Goal: Information Seeking & Learning: Learn about a topic

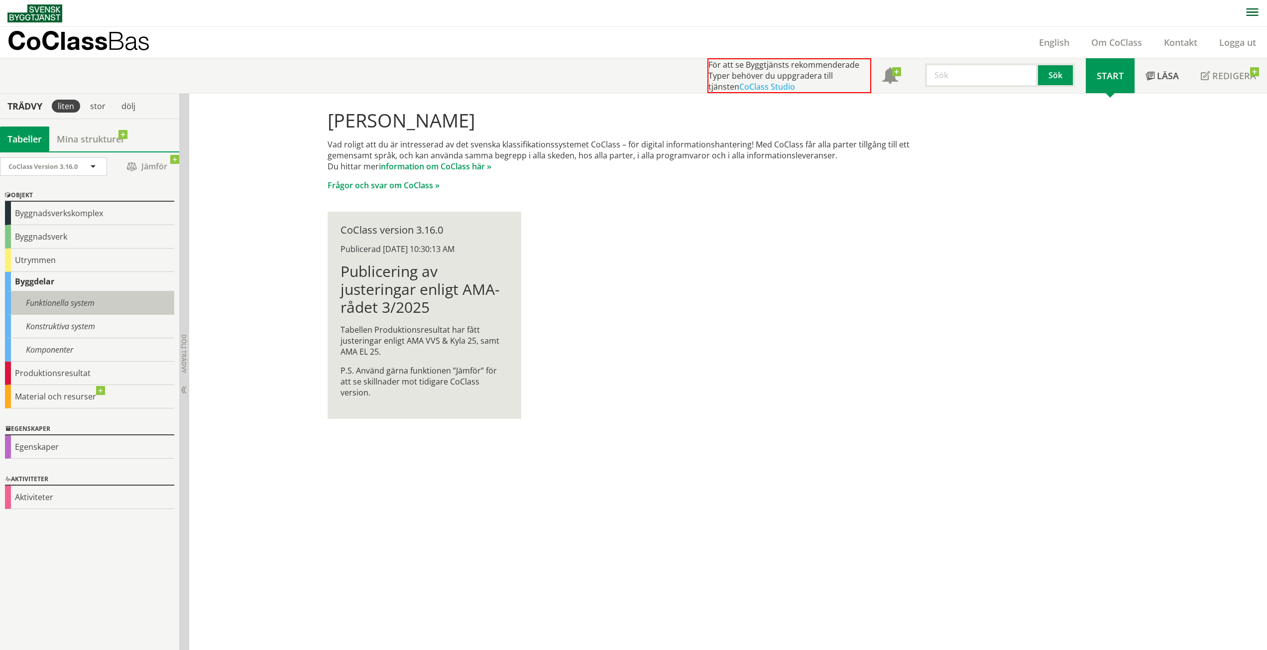
click at [63, 307] on div "Funktionella system" at bounding box center [89, 302] width 169 height 23
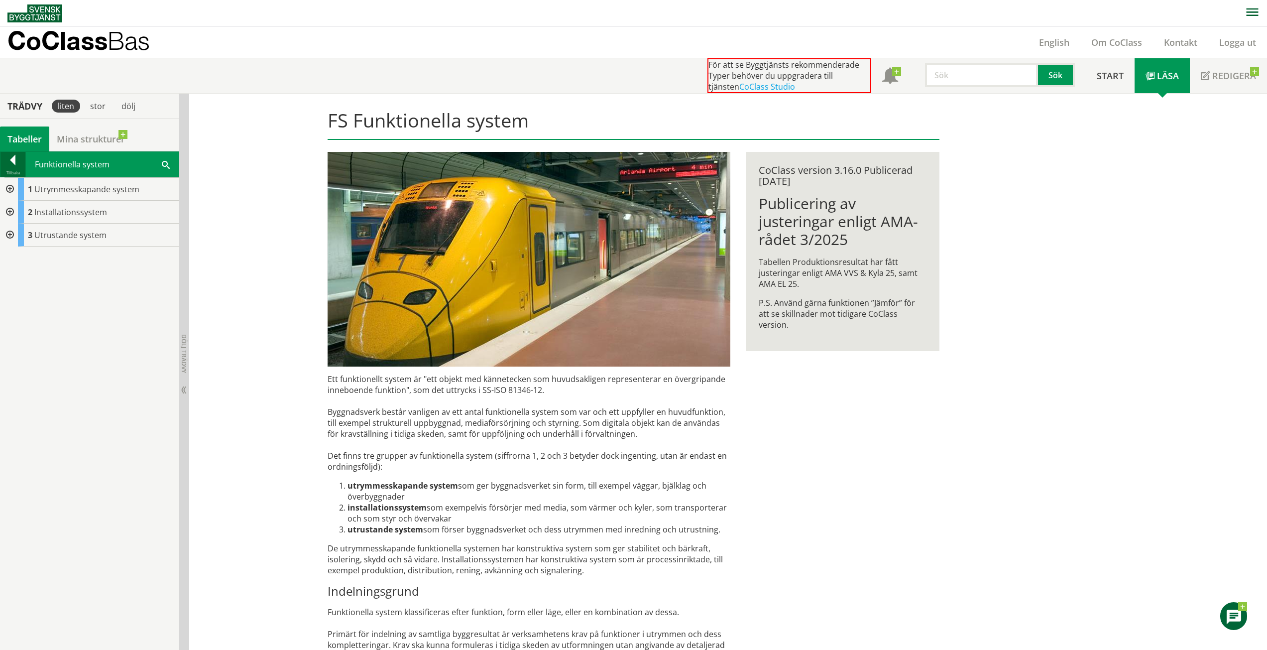
click at [8, 161] on div at bounding box center [12, 162] width 25 height 14
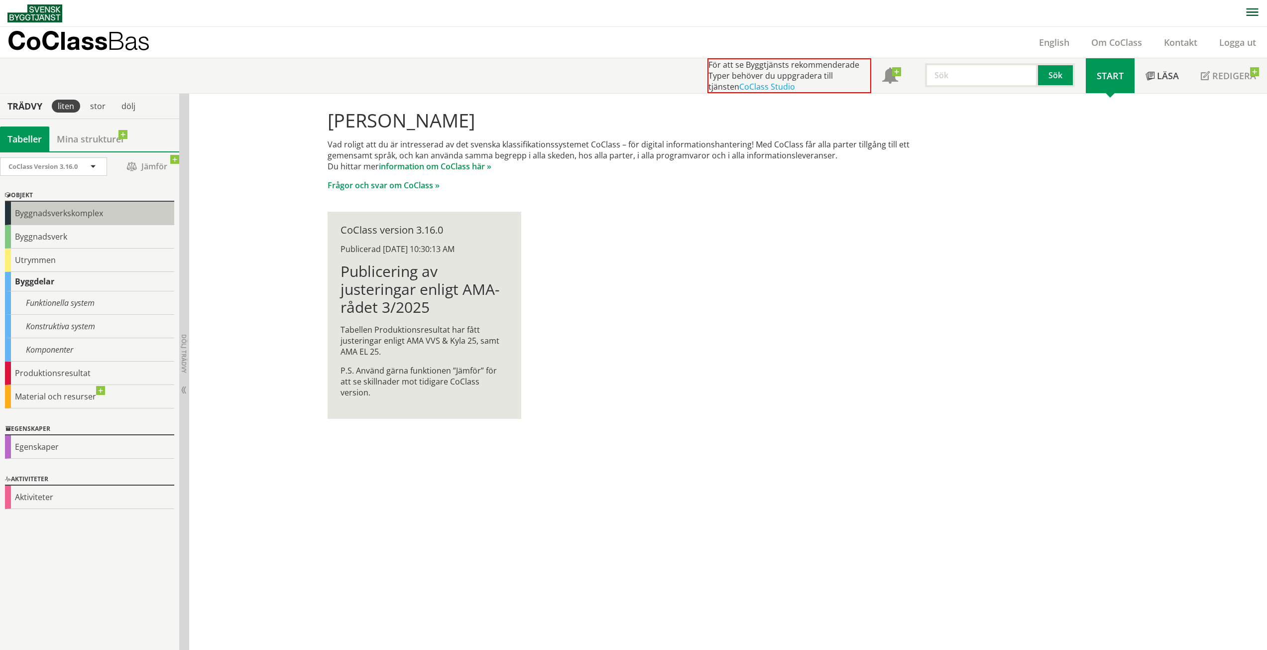
click at [57, 216] on div "Byggnadsverkskomplex" at bounding box center [89, 213] width 169 height 23
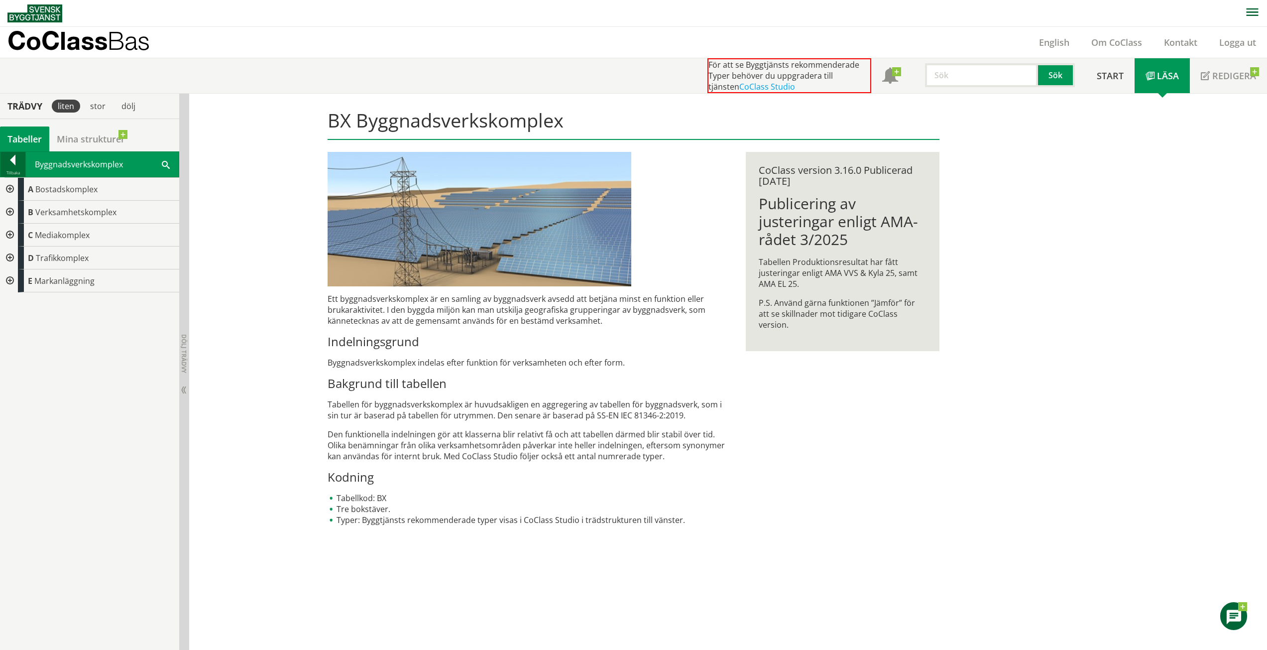
click at [8, 163] on div at bounding box center [12, 162] width 25 height 14
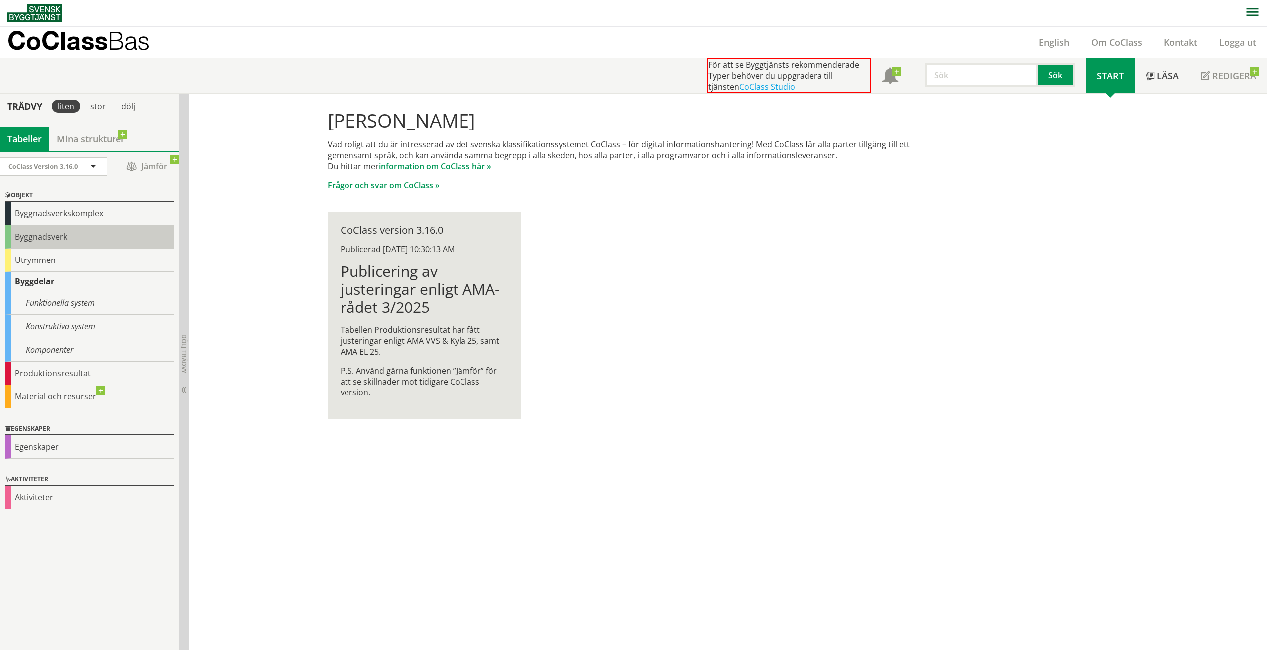
click at [56, 238] on div "Byggnadsverk" at bounding box center [89, 236] width 169 height 23
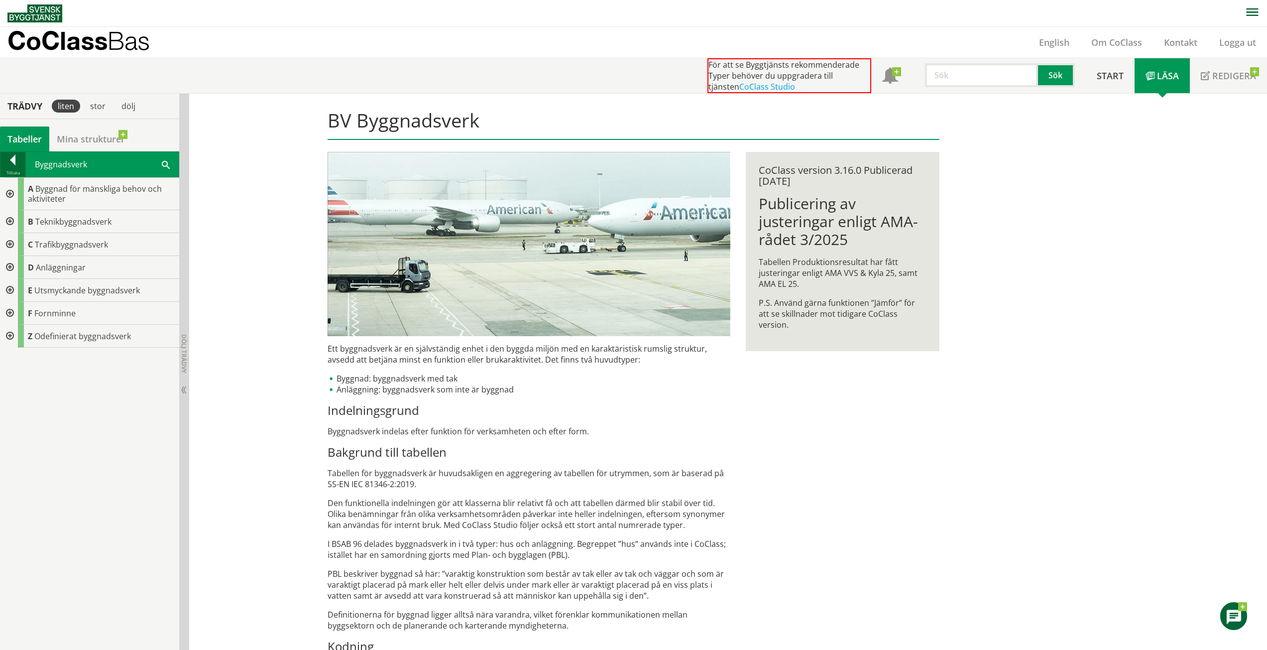
click at [12, 163] on div at bounding box center [12, 162] width 25 height 14
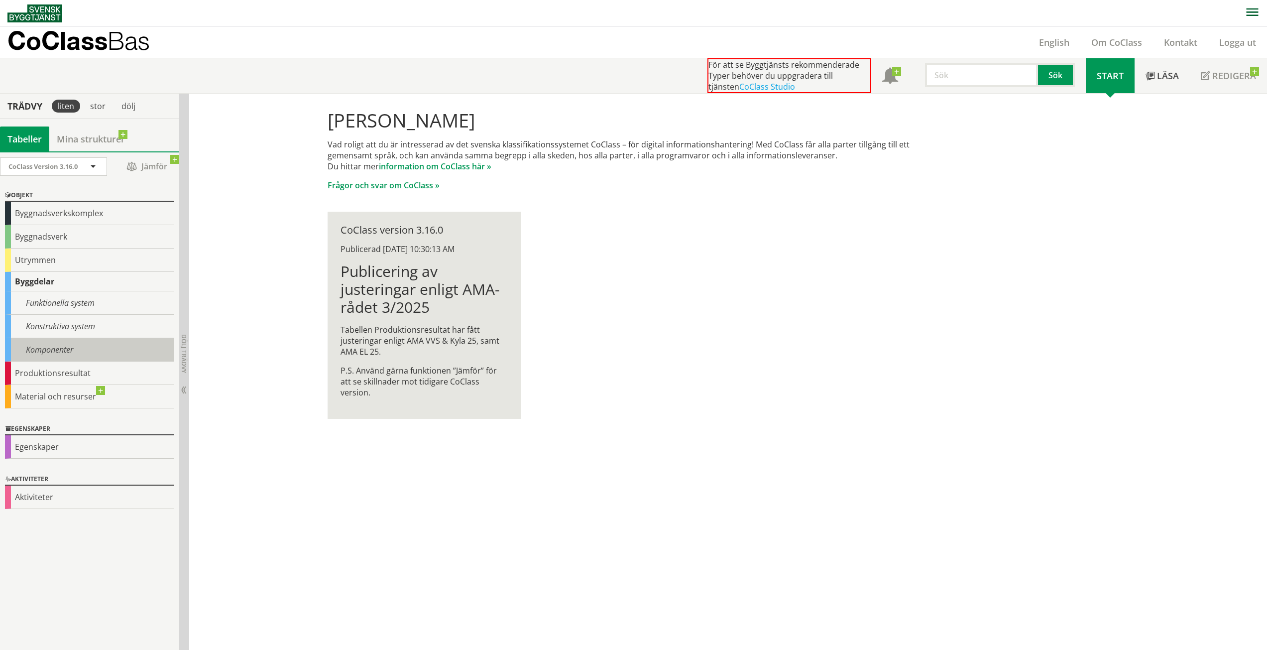
click at [56, 351] on div "Komponenter" at bounding box center [89, 349] width 169 height 23
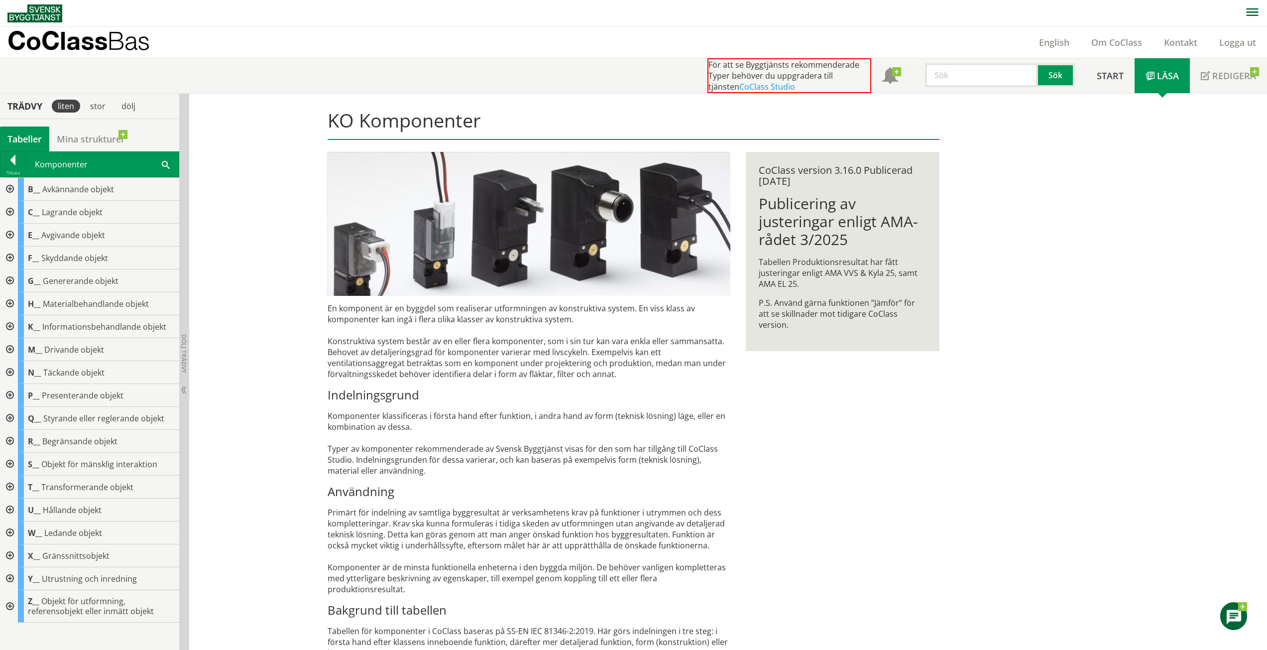
click at [169, 167] on span at bounding box center [166, 164] width 8 height 10
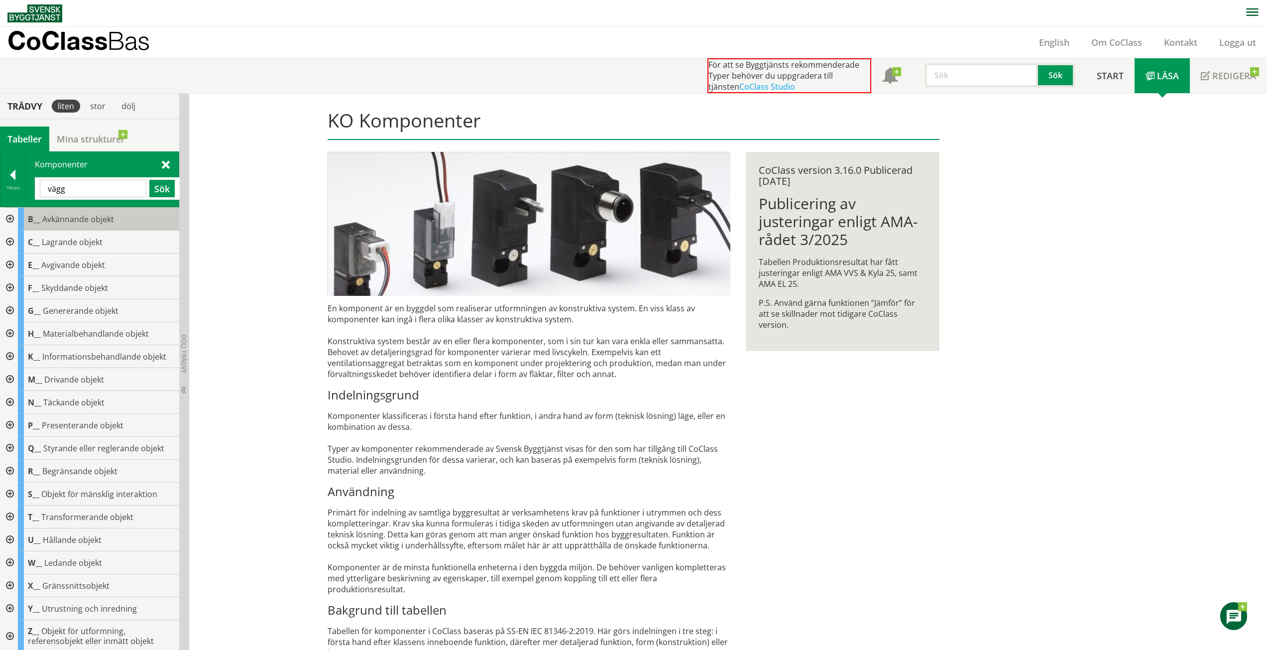
type input "vägg"
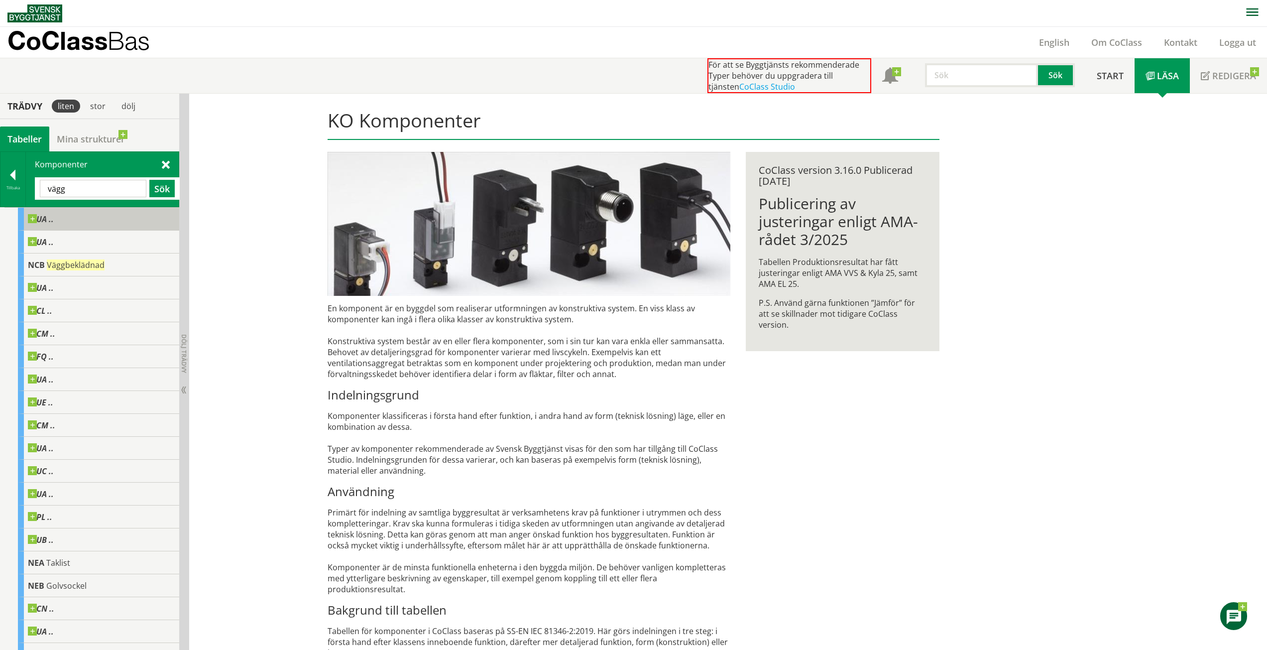
click at [54, 214] on span at bounding box center [54, 214] width 0 height 0
click at [78, 216] on div "UA .." at bounding box center [98, 219] width 161 height 23
click at [59, 208] on div "UA .." at bounding box center [98, 219] width 161 height 23
click at [84, 183] on input "vägg" at bounding box center [93, 188] width 107 height 17
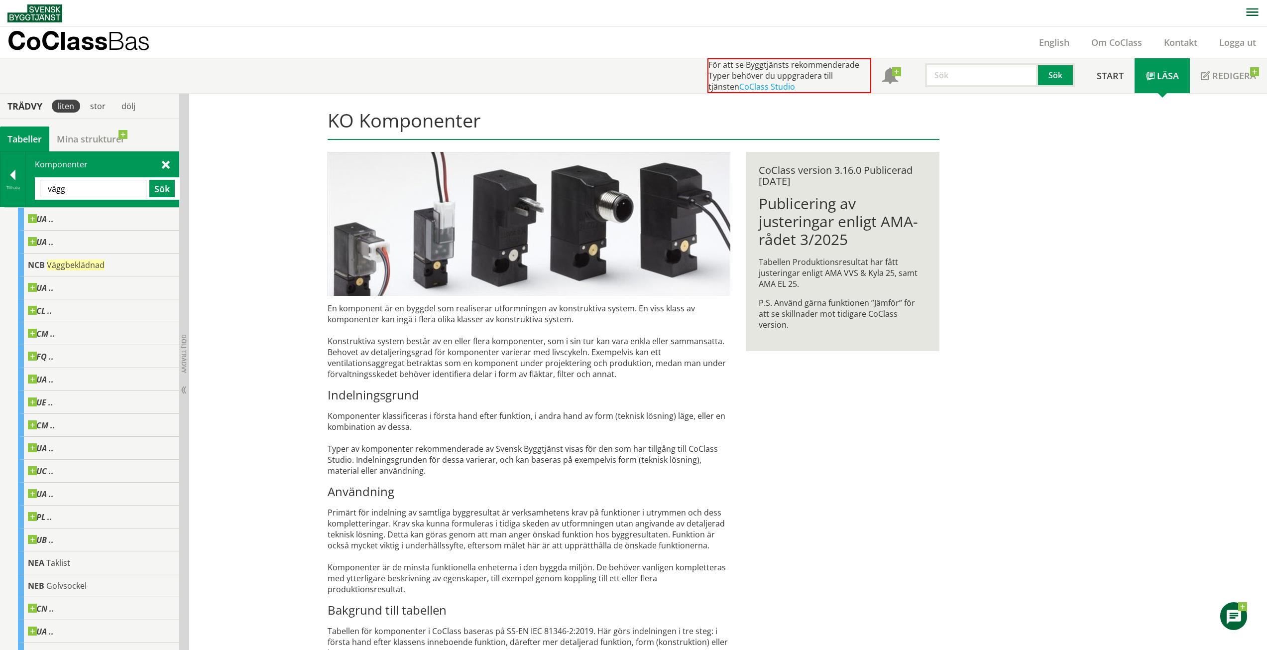
click at [84, 183] on input "vägg" at bounding box center [93, 188] width 107 height 17
click at [84, 183] on input "text" at bounding box center [93, 188] width 107 height 17
drag, startPoint x: 174, startPoint y: 161, endPoint x: 169, endPoint y: 161, distance: 5.0
click at [174, 161] on div "Komponenter Sök" at bounding box center [102, 179] width 153 height 55
drag, startPoint x: 165, startPoint y: 164, endPoint x: 160, endPoint y: 166, distance: 5.4
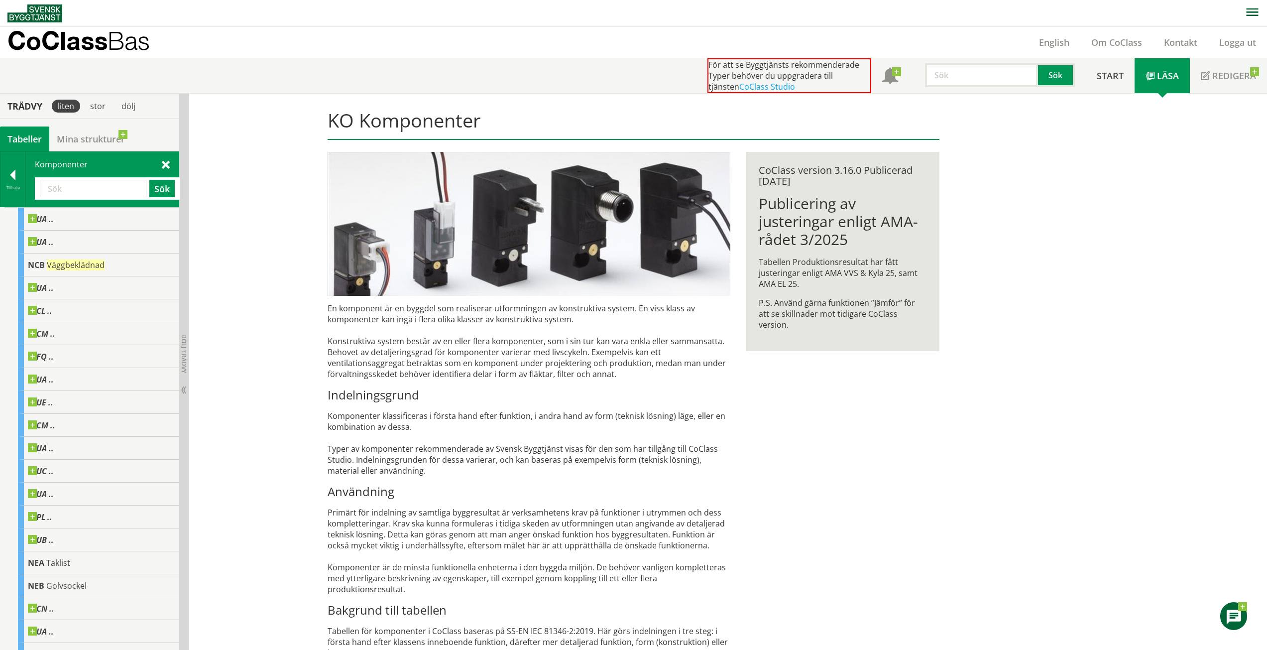
click at [163, 164] on span at bounding box center [166, 164] width 8 height 10
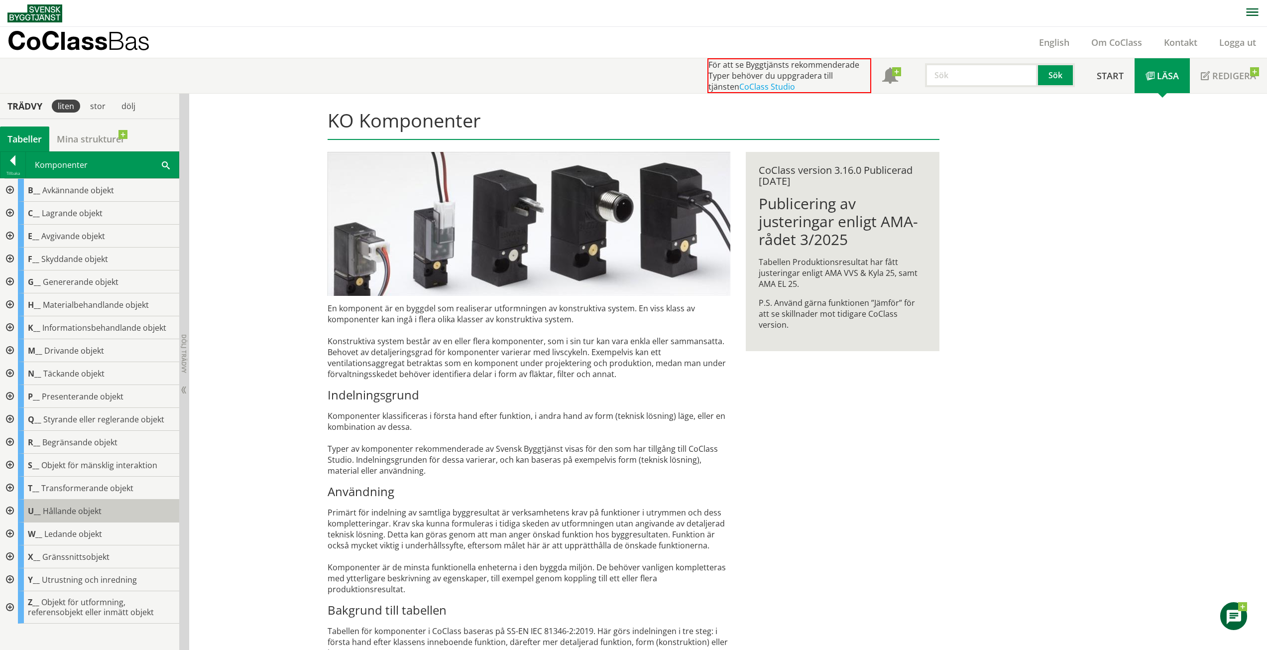
click at [96, 511] on span "Hållande objekt" at bounding box center [72, 510] width 59 height 11
click at [9, 509] on div at bounding box center [9, 511] width 18 height 23
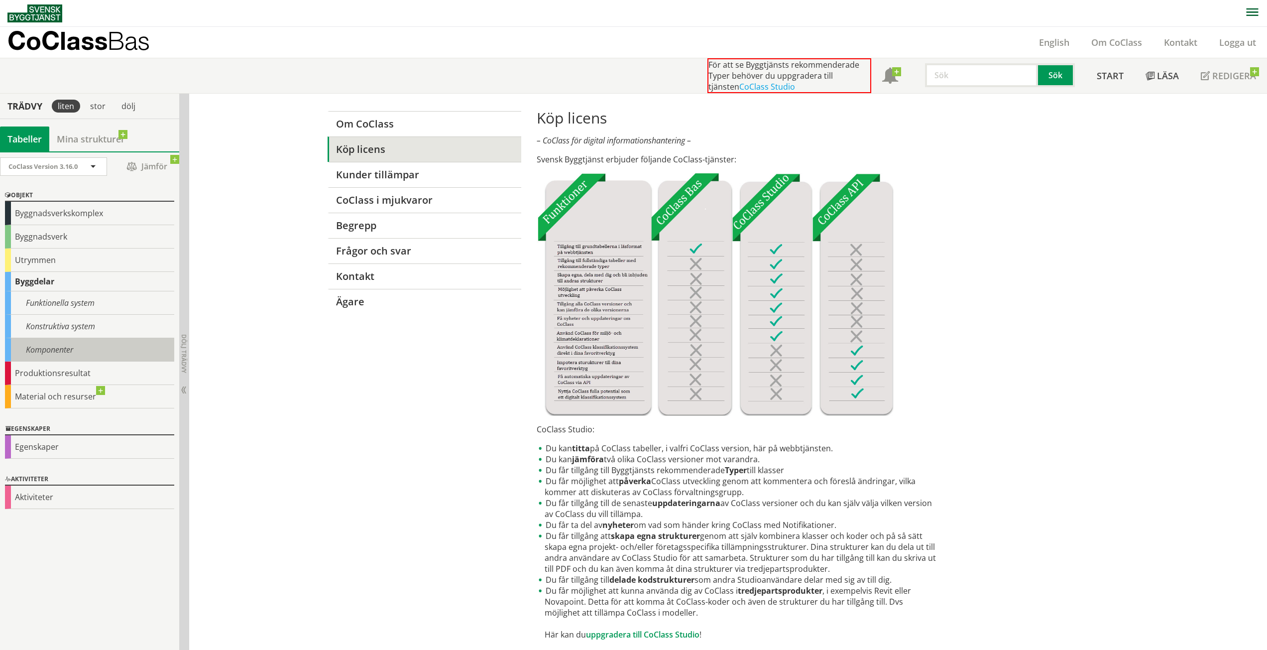
click at [30, 350] on div "Komponenter" at bounding box center [89, 349] width 169 height 23
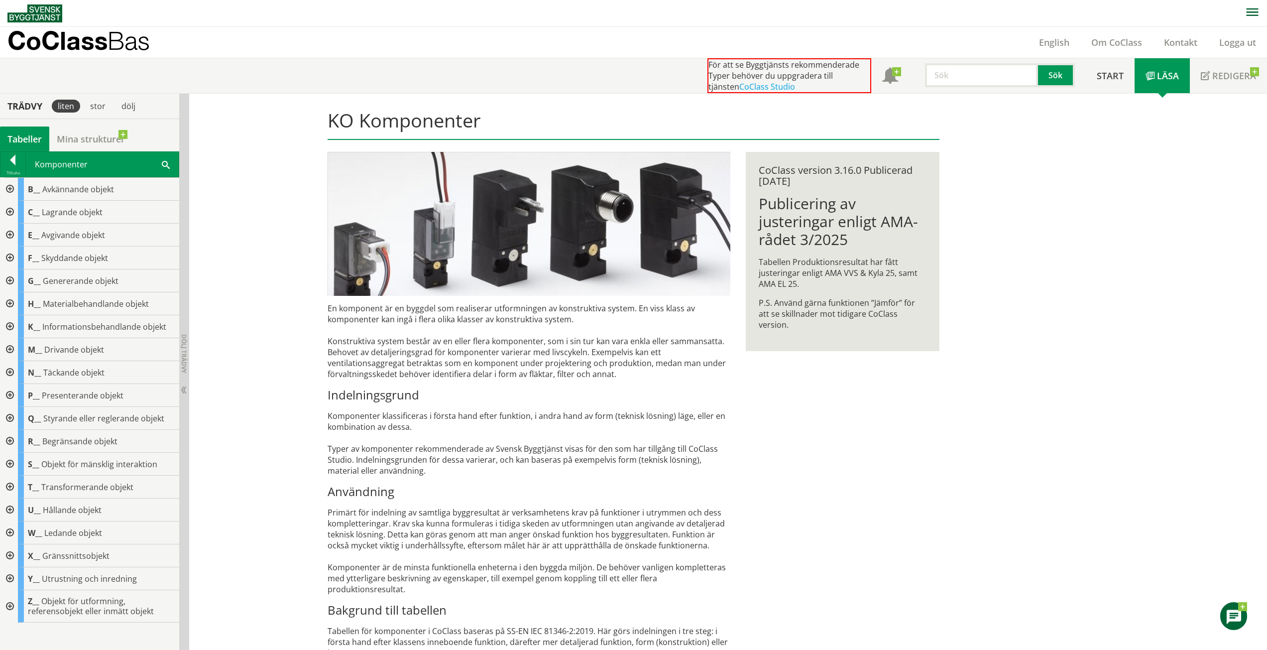
click at [8, 505] on div at bounding box center [9, 510] width 18 height 23
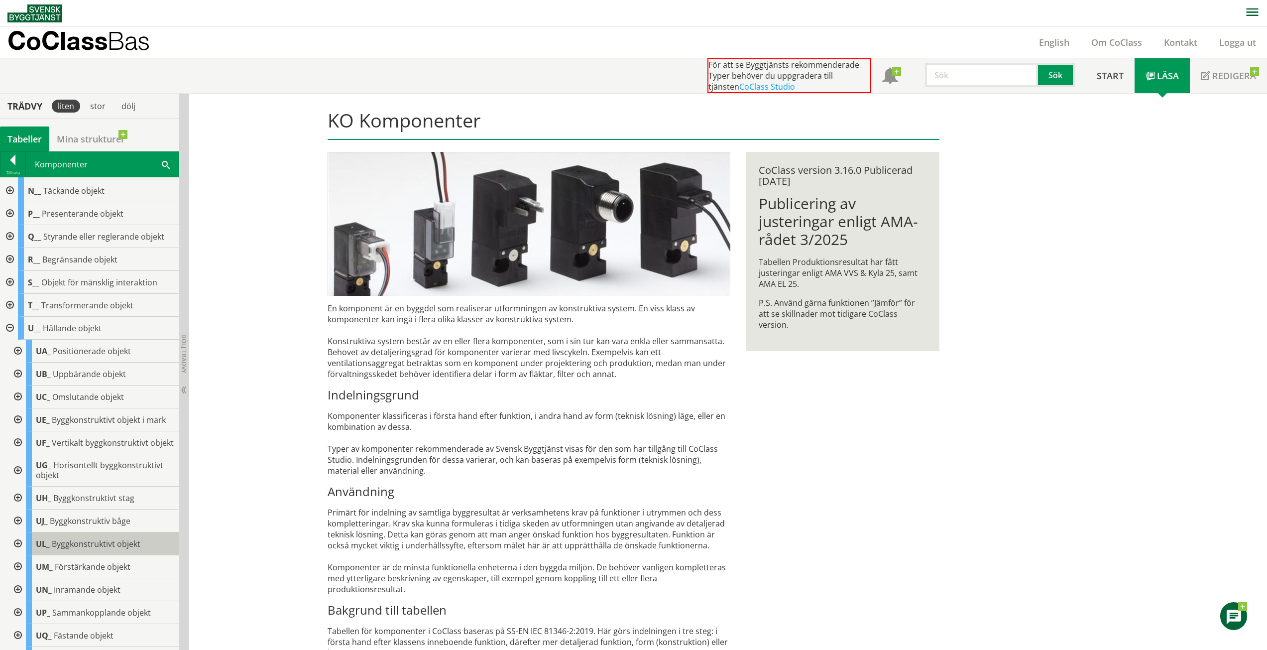
scroll to position [166, 0]
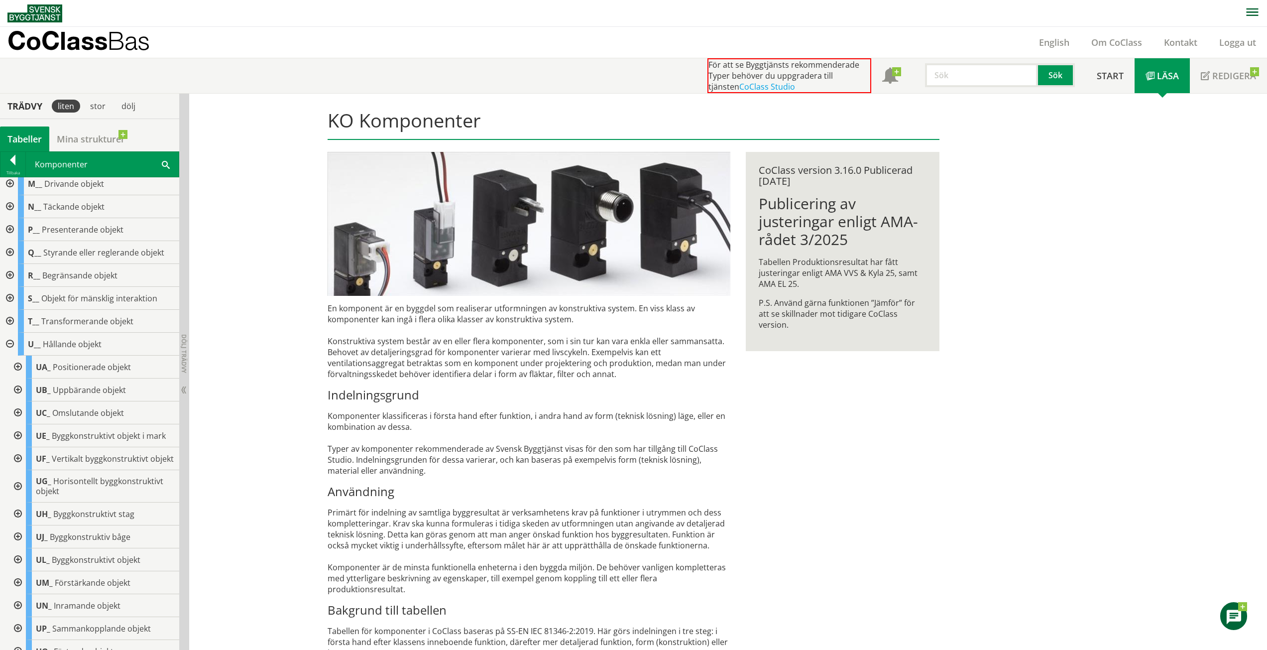
click at [19, 363] on div at bounding box center [17, 367] width 18 height 23
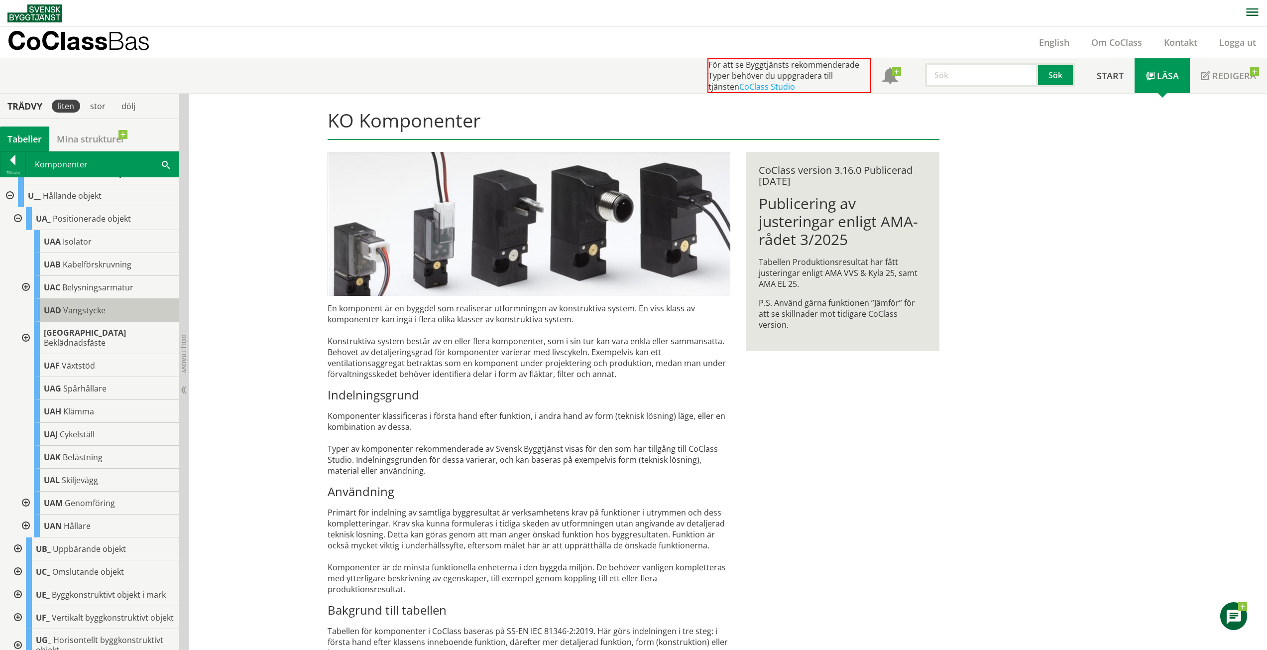
scroll to position [332, 0]
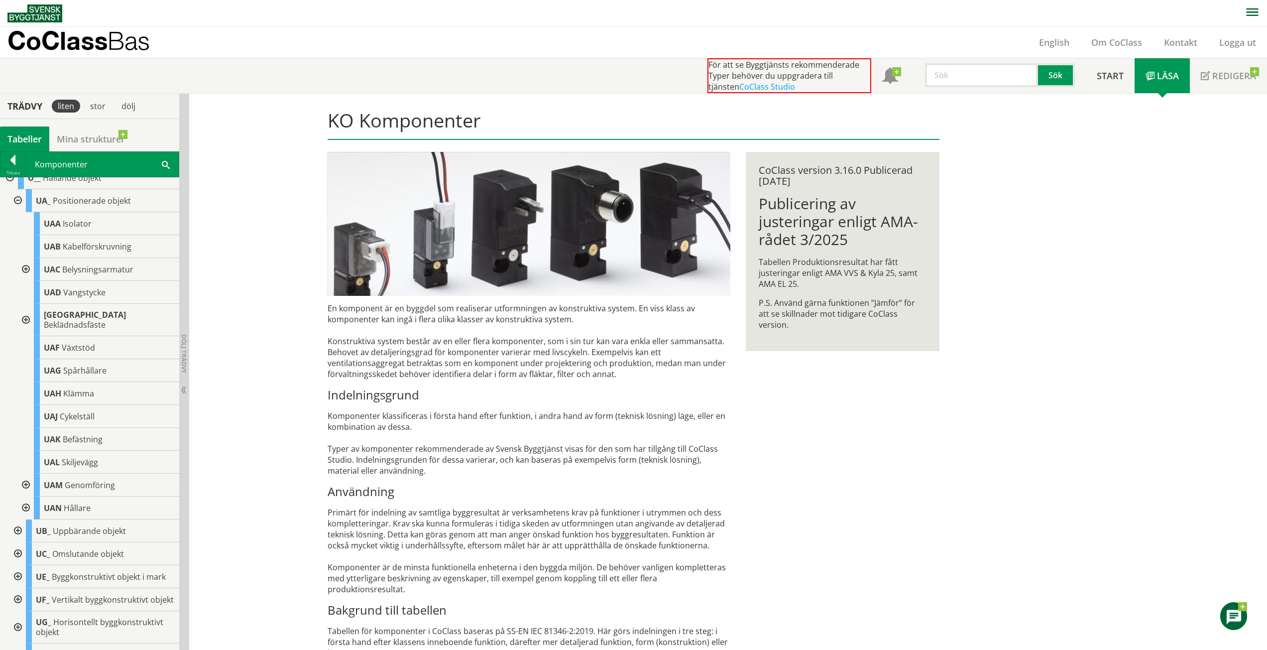
click at [18, 204] on div at bounding box center [17, 200] width 18 height 23
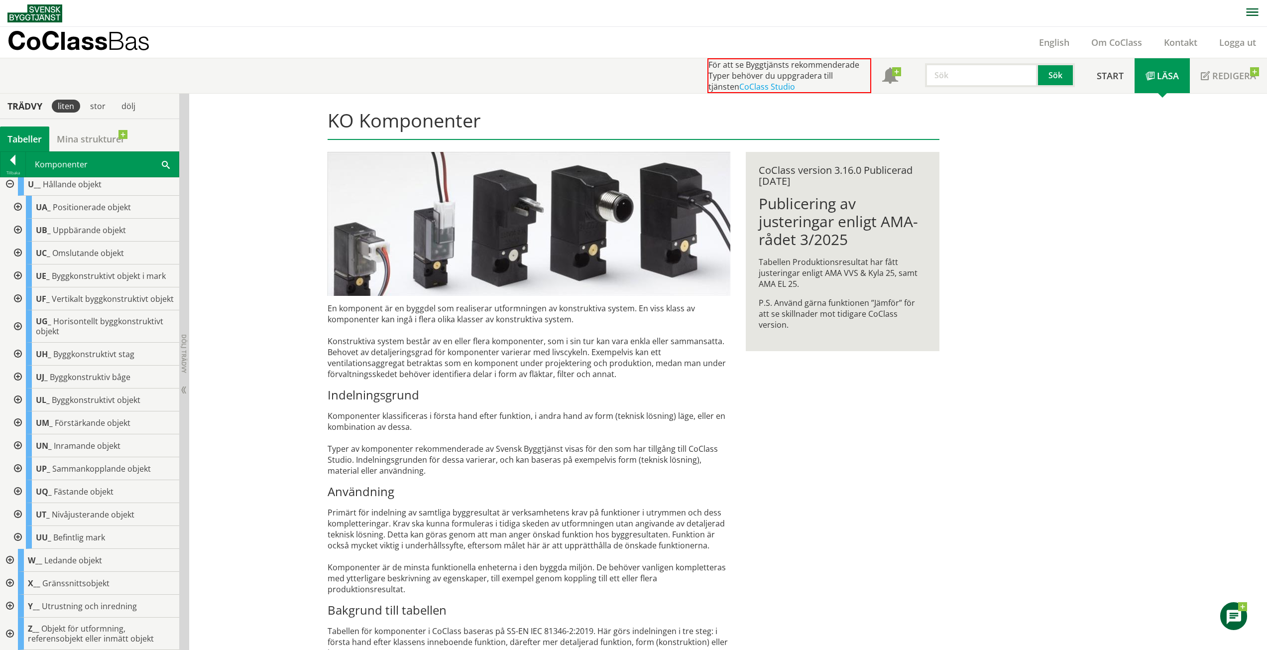
click at [18, 403] on div at bounding box center [17, 399] width 18 height 23
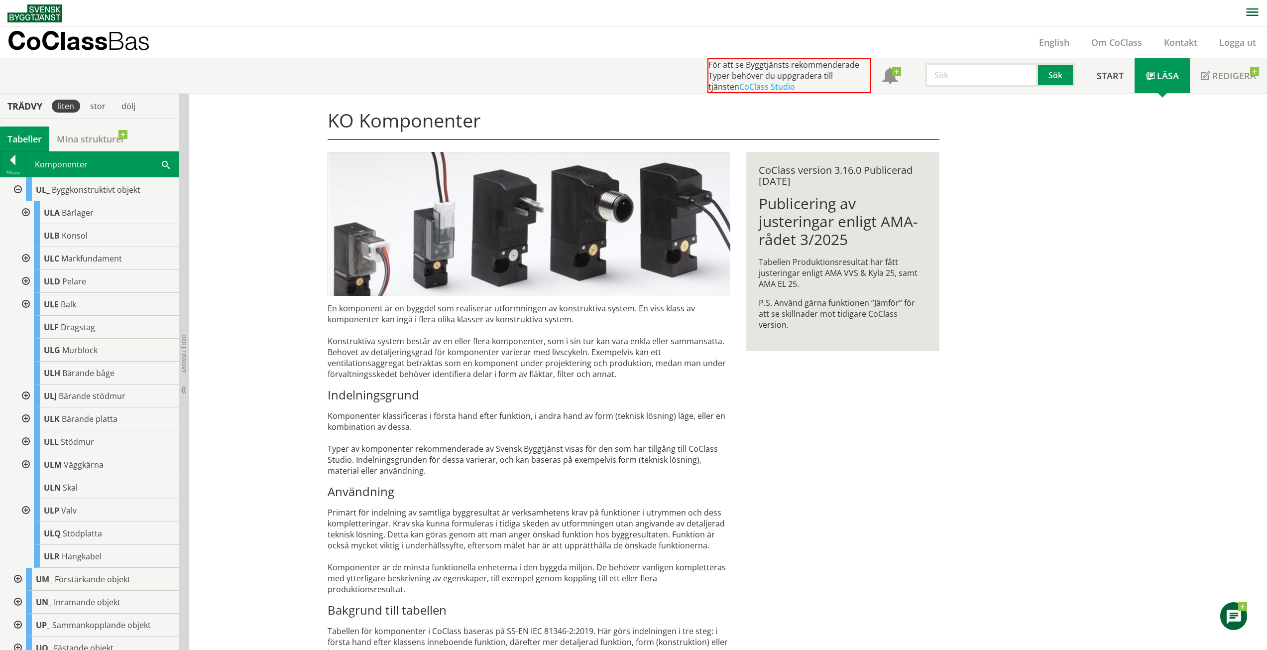
scroll to position [370, 0]
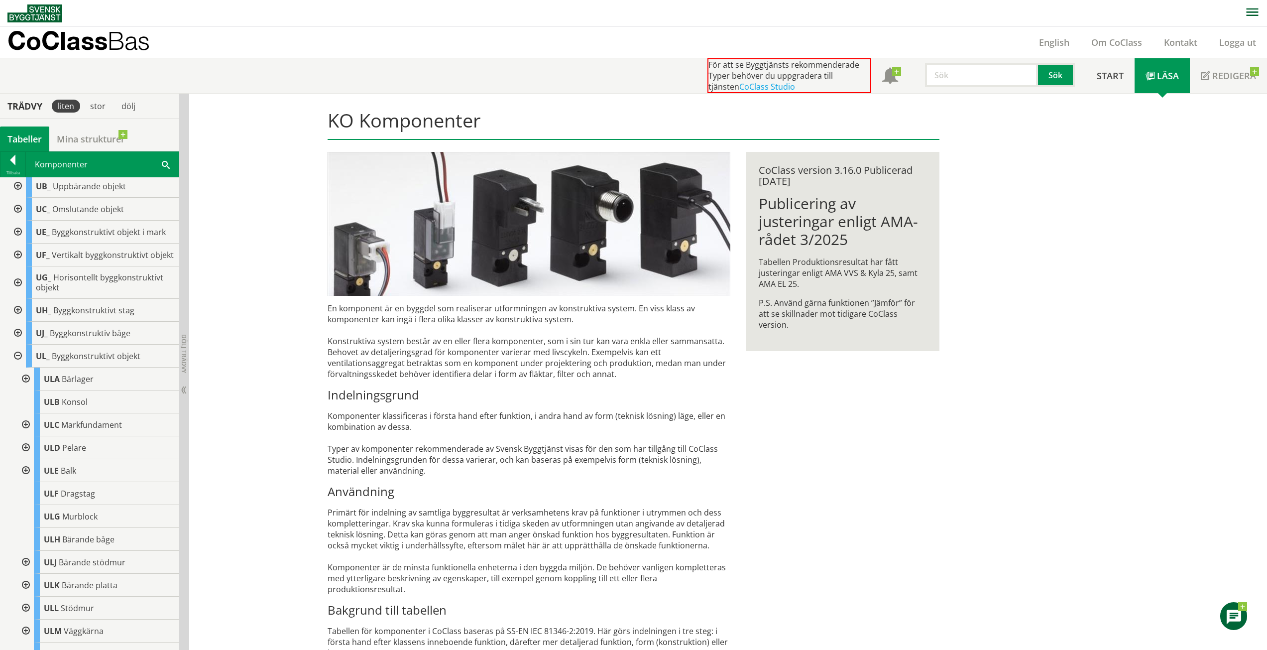
click at [15, 259] on div at bounding box center [17, 255] width 18 height 23
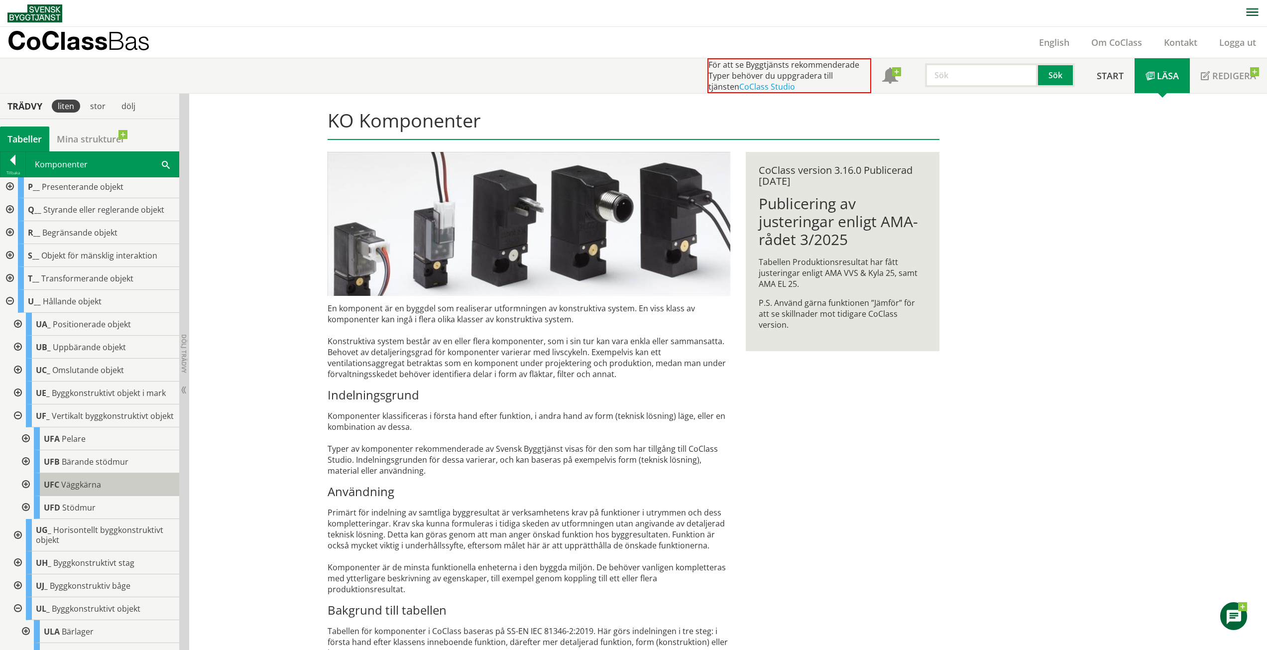
scroll to position [204, 0]
click at [16, 352] on div at bounding box center [17, 352] width 18 height 23
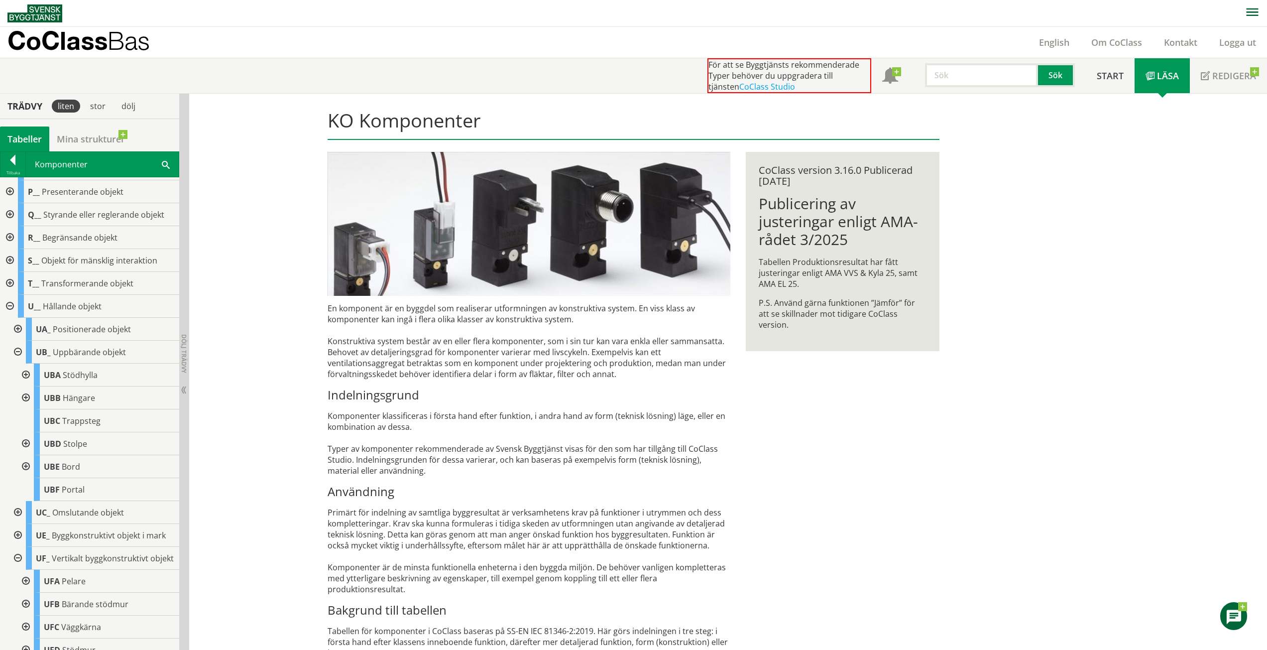
click at [16, 514] on div at bounding box center [17, 512] width 18 height 23
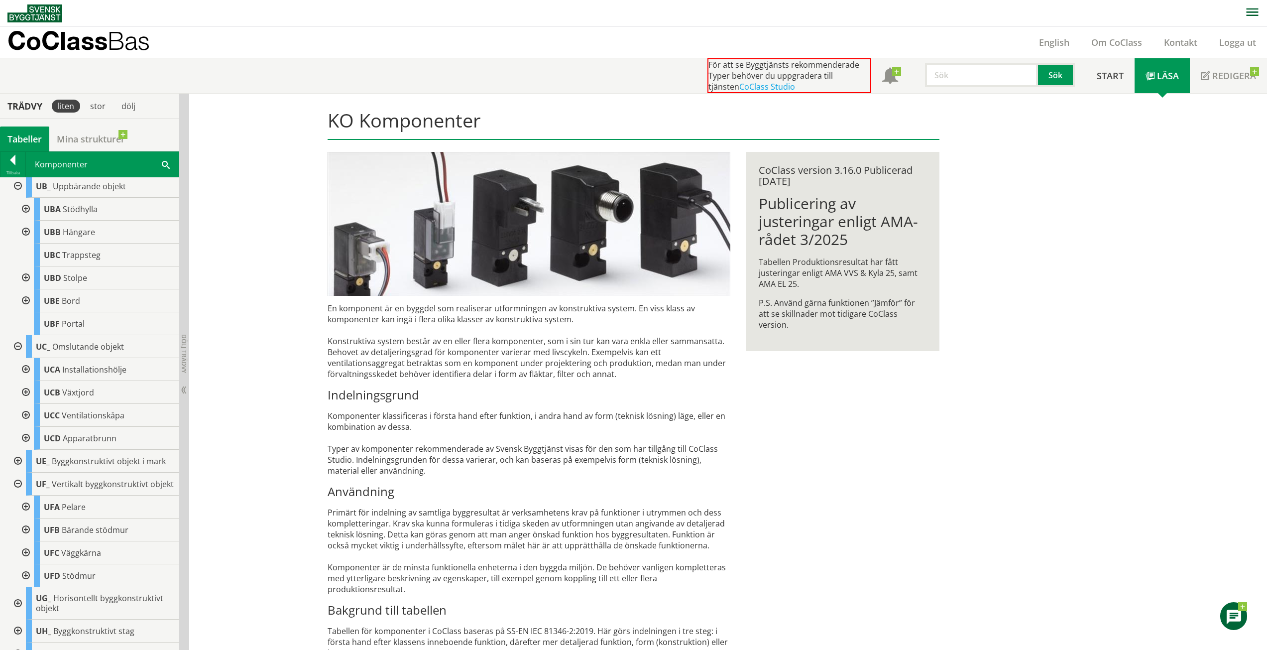
click at [15, 463] on div at bounding box center [17, 461] width 18 height 23
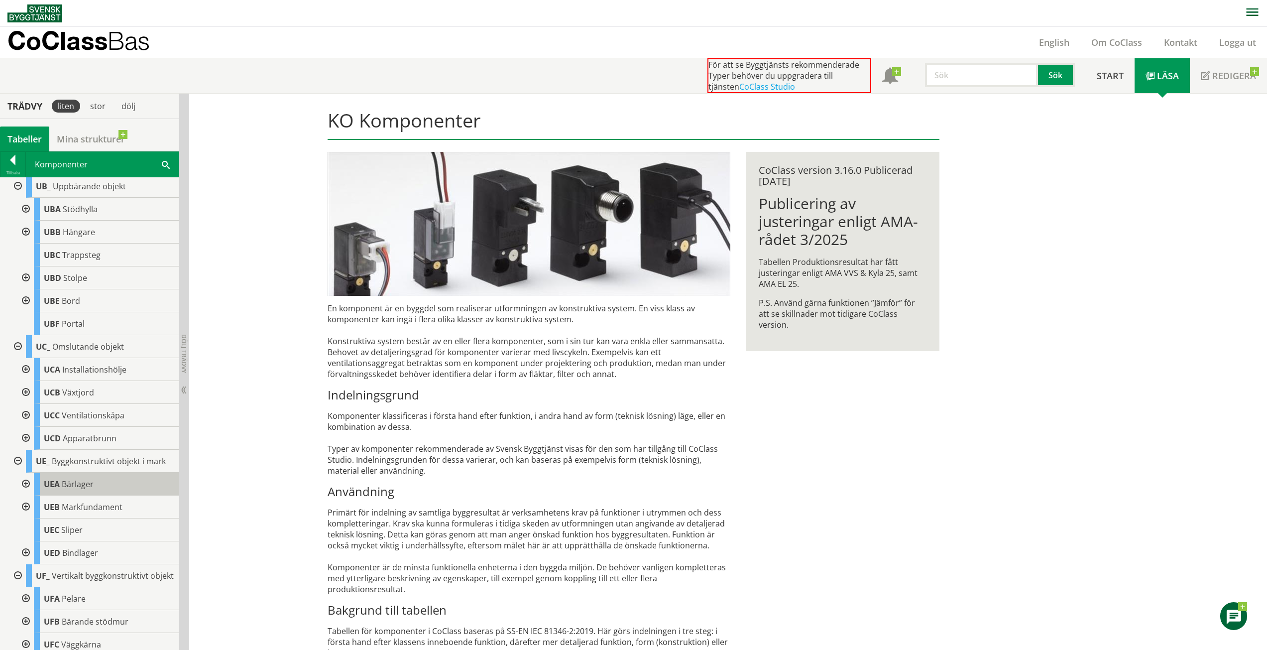
scroll to position [204, 0]
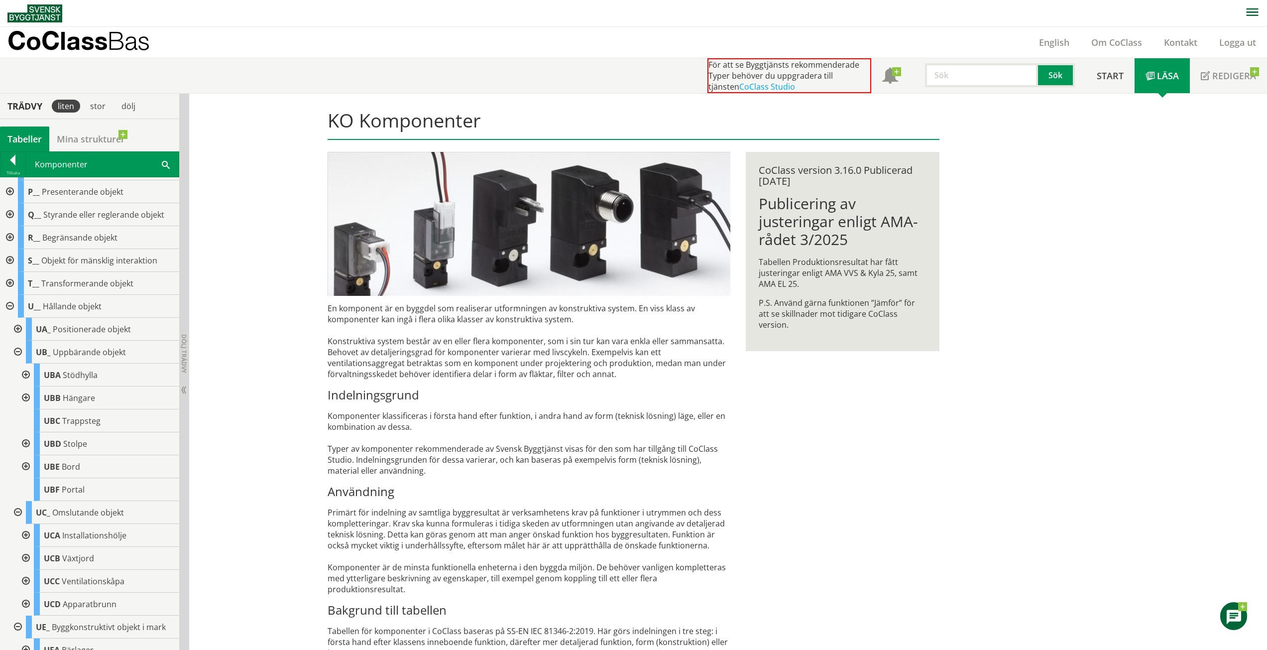
click at [16, 328] on div at bounding box center [17, 329] width 18 height 23
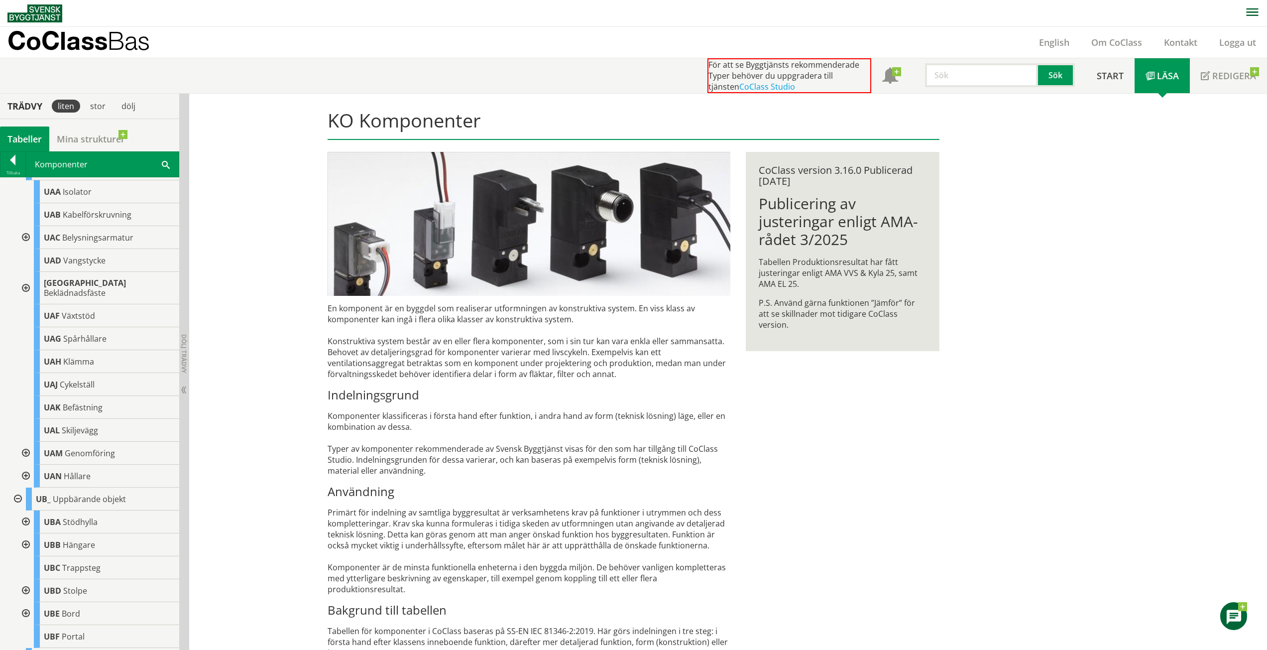
scroll to position [370, 0]
click at [22, 460] on div at bounding box center [25, 470] width 18 height 23
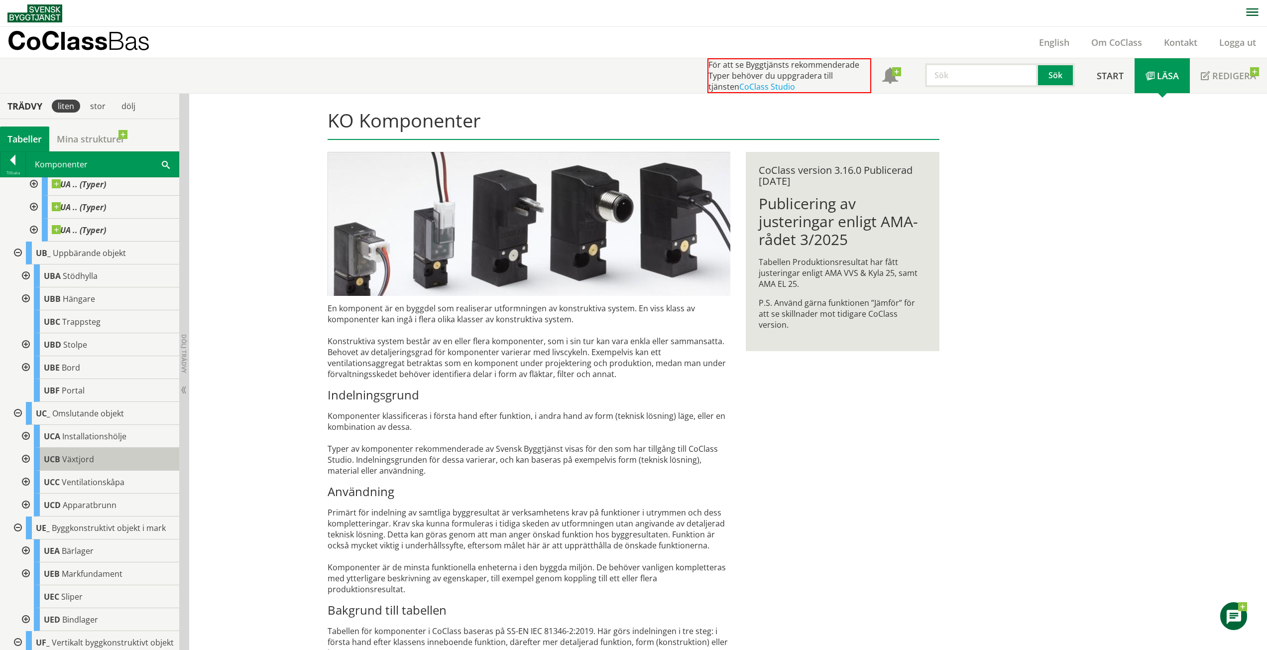
scroll to position [868, 0]
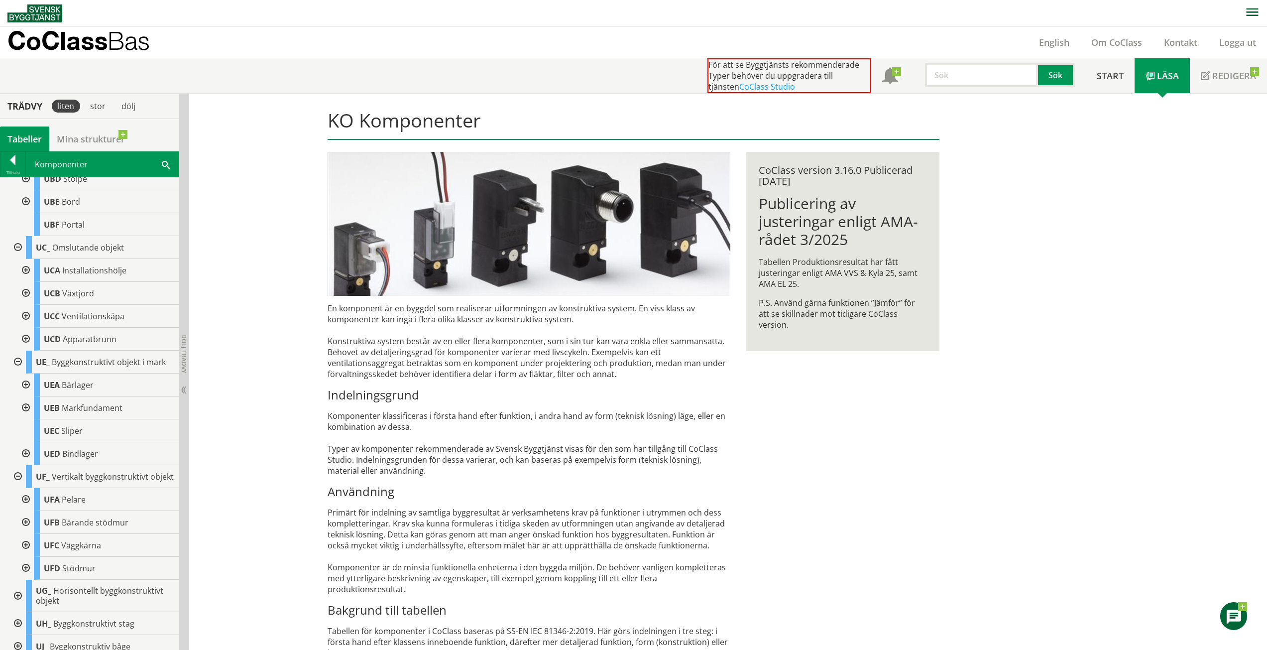
click at [25, 544] on div at bounding box center [25, 545] width 18 height 23
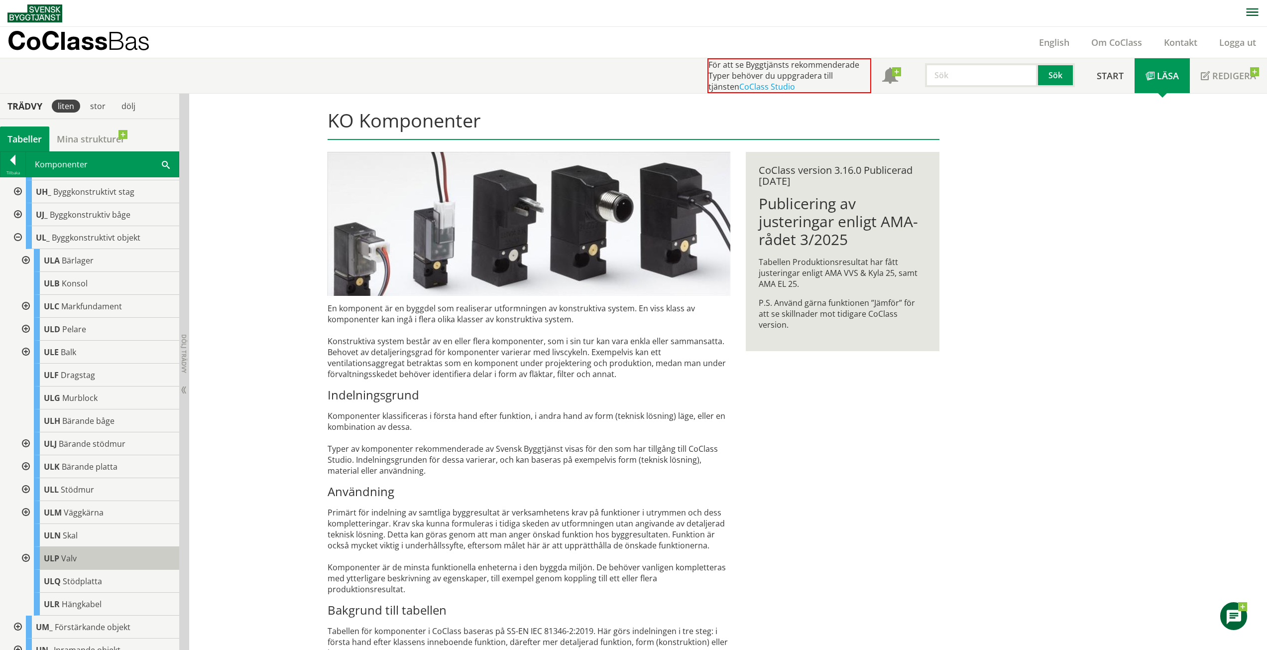
scroll to position [1366, 0]
click at [27, 511] on div at bounding box center [25, 514] width 18 height 23
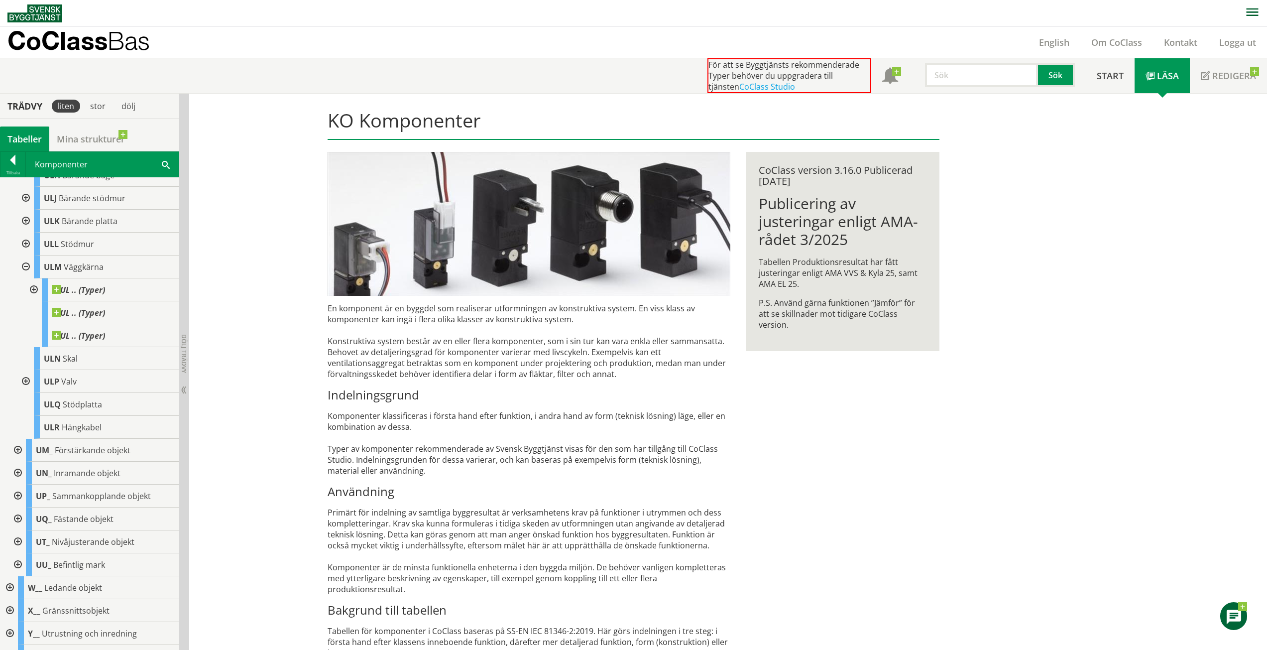
scroll to position [1641, 0]
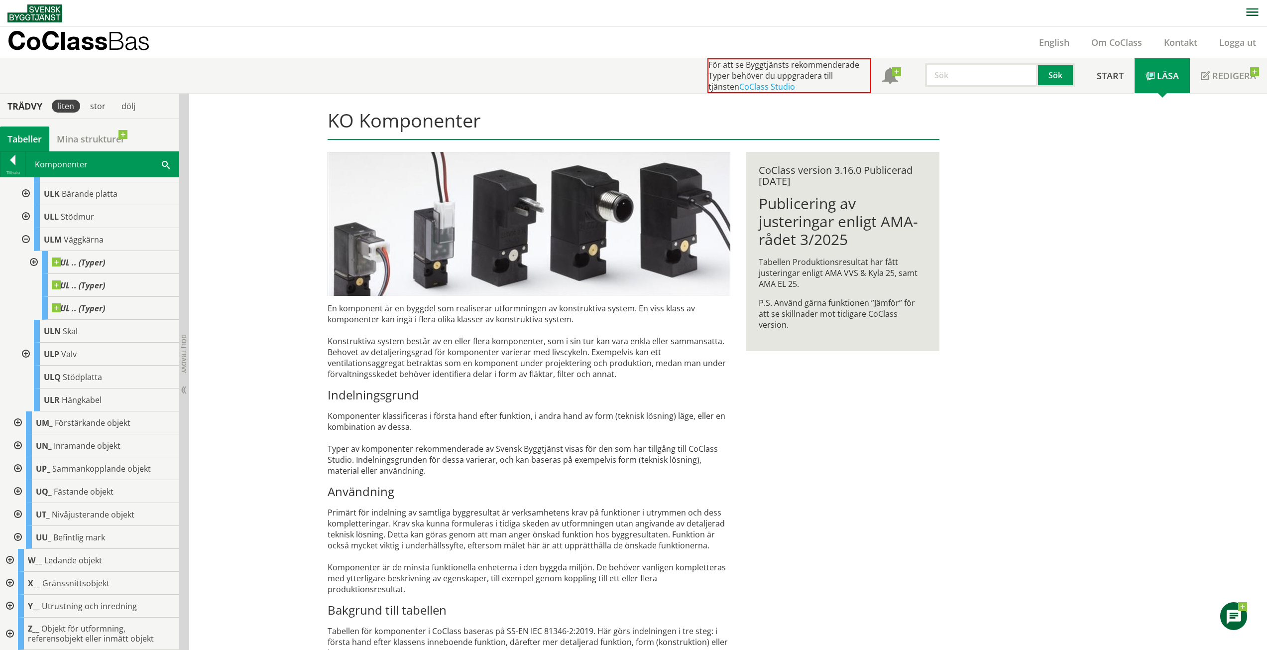
click at [7, 559] on div at bounding box center [9, 560] width 18 height 23
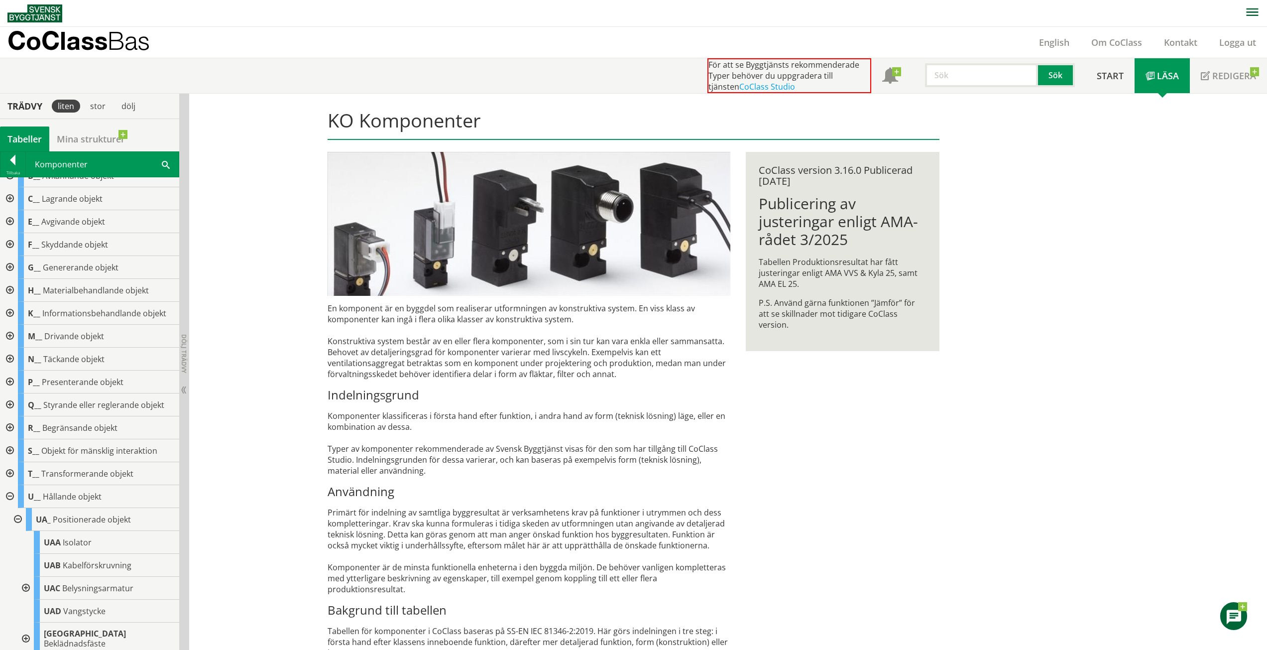
scroll to position [0, 0]
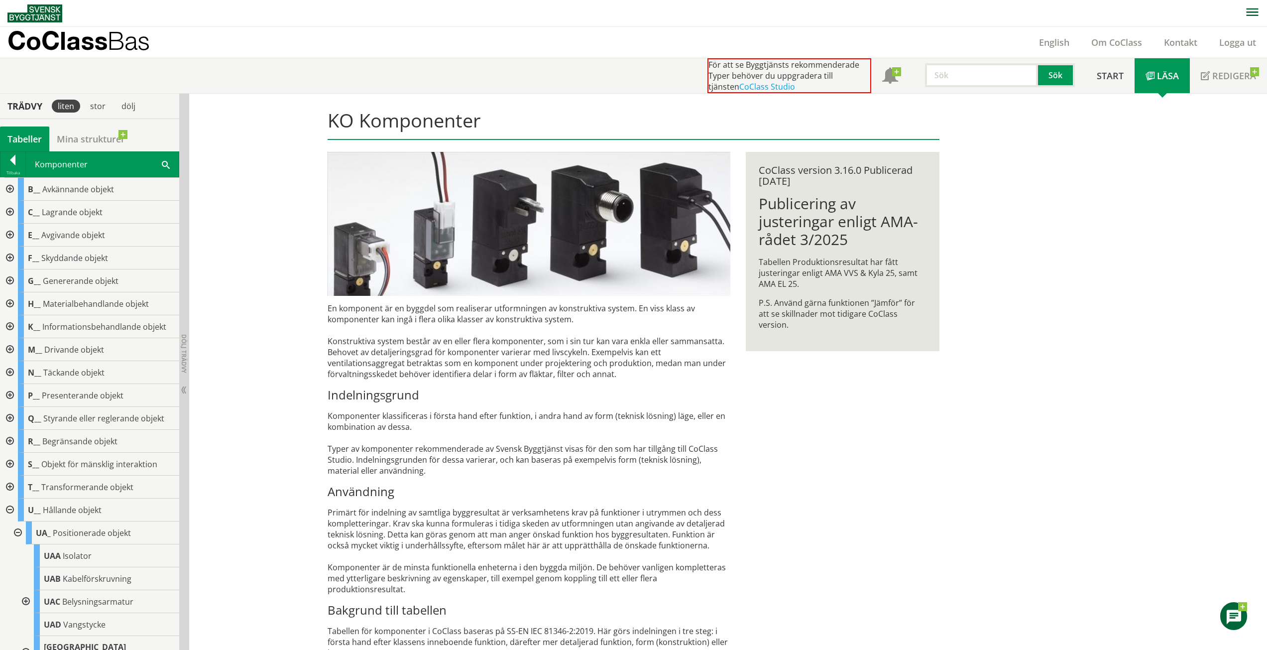
click at [12, 189] on div at bounding box center [9, 189] width 18 height 23
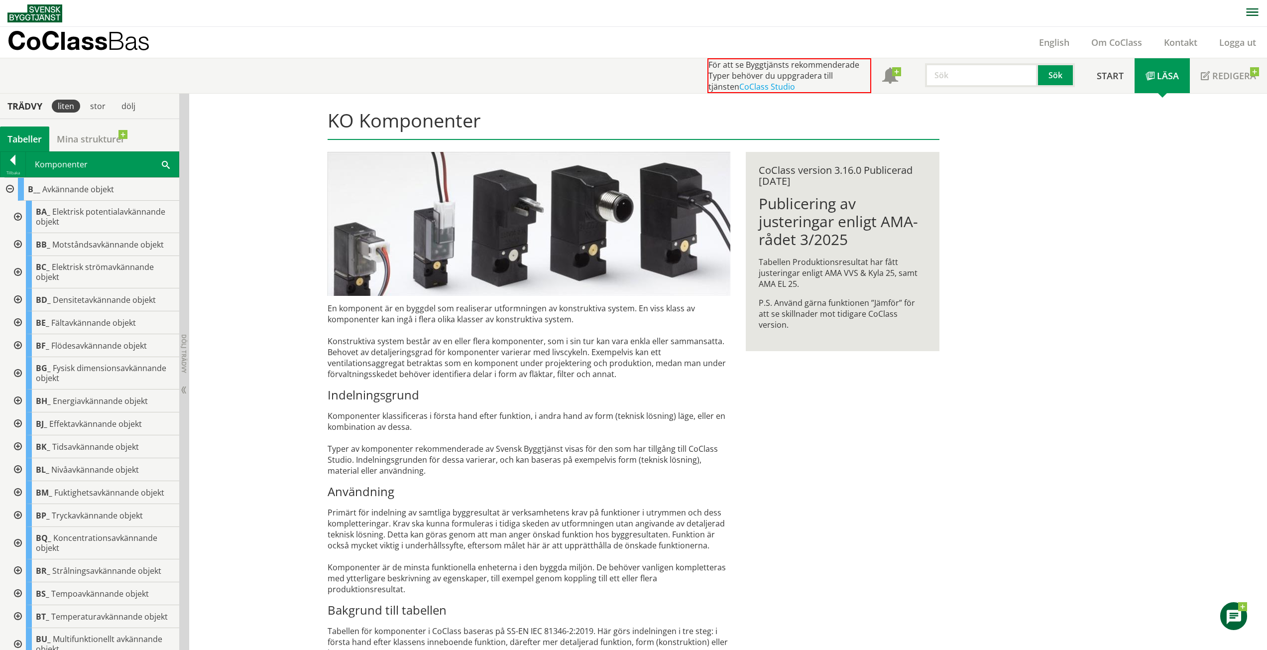
click at [11, 188] on div at bounding box center [9, 189] width 18 height 23
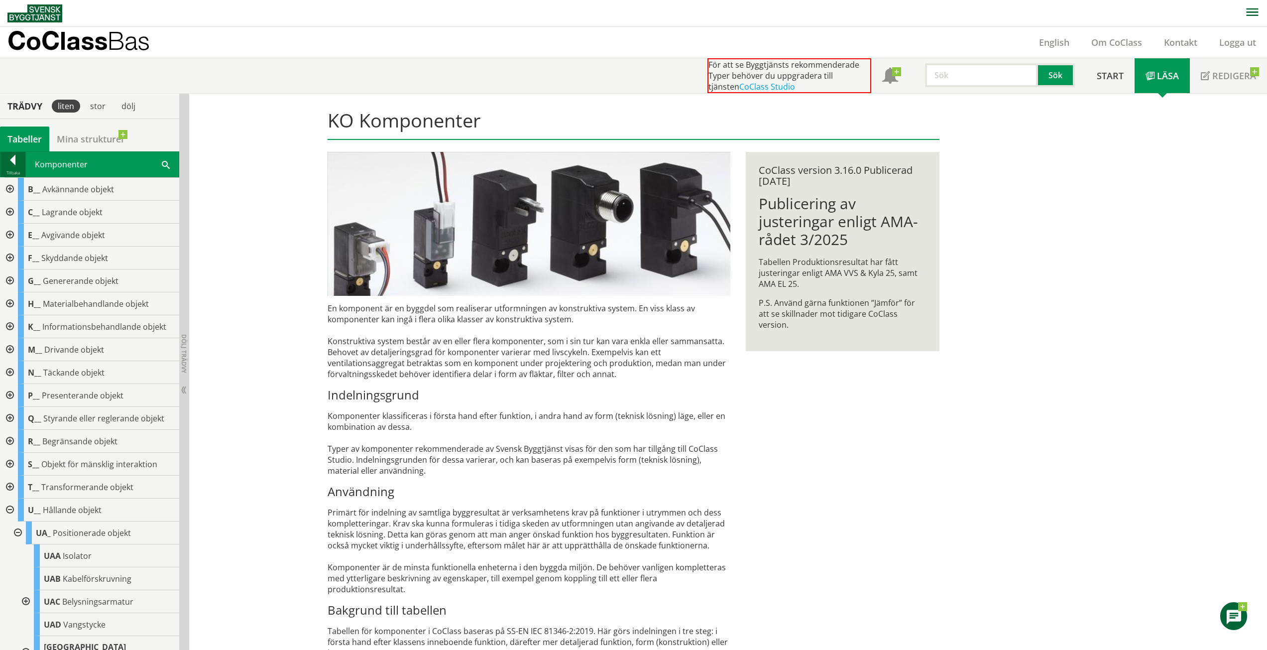
click at [6, 160] on div at bounding box center [12, 162] width 25 height 14
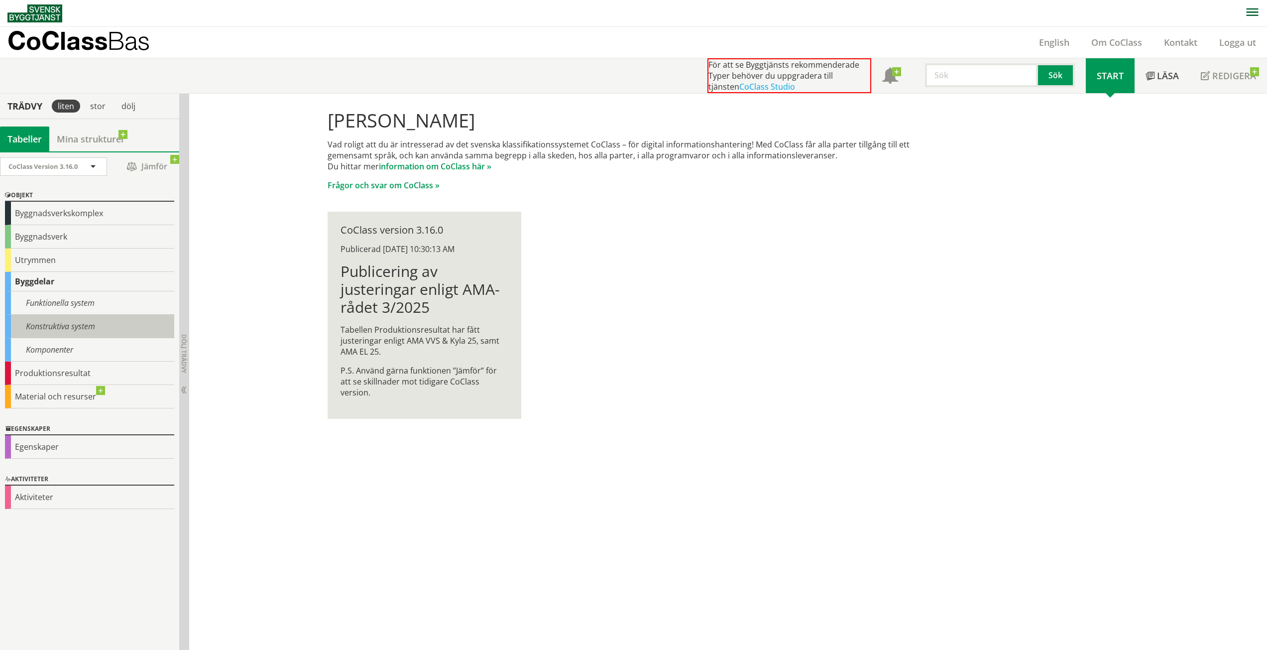
click at [59, 332] on div "Konstruktiva system" at bounding box center [89, 326] width 169 height 23
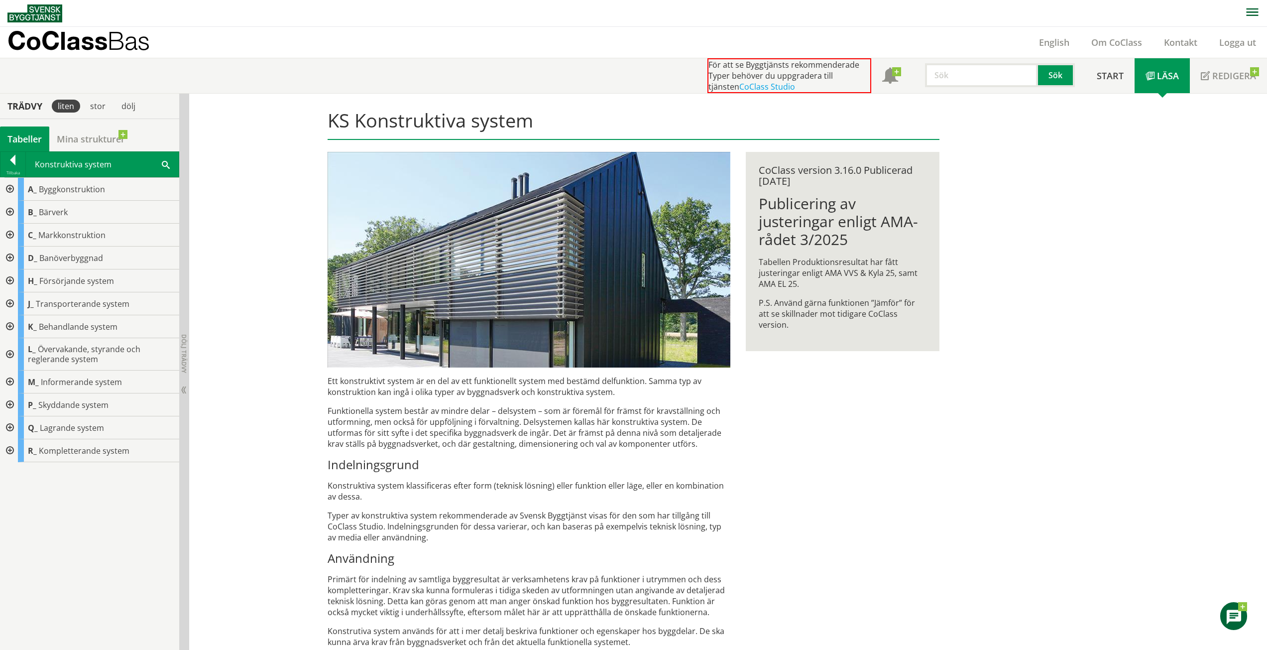
click at [7, 403] on div at bounding box center [9, 404] width 18 height 23
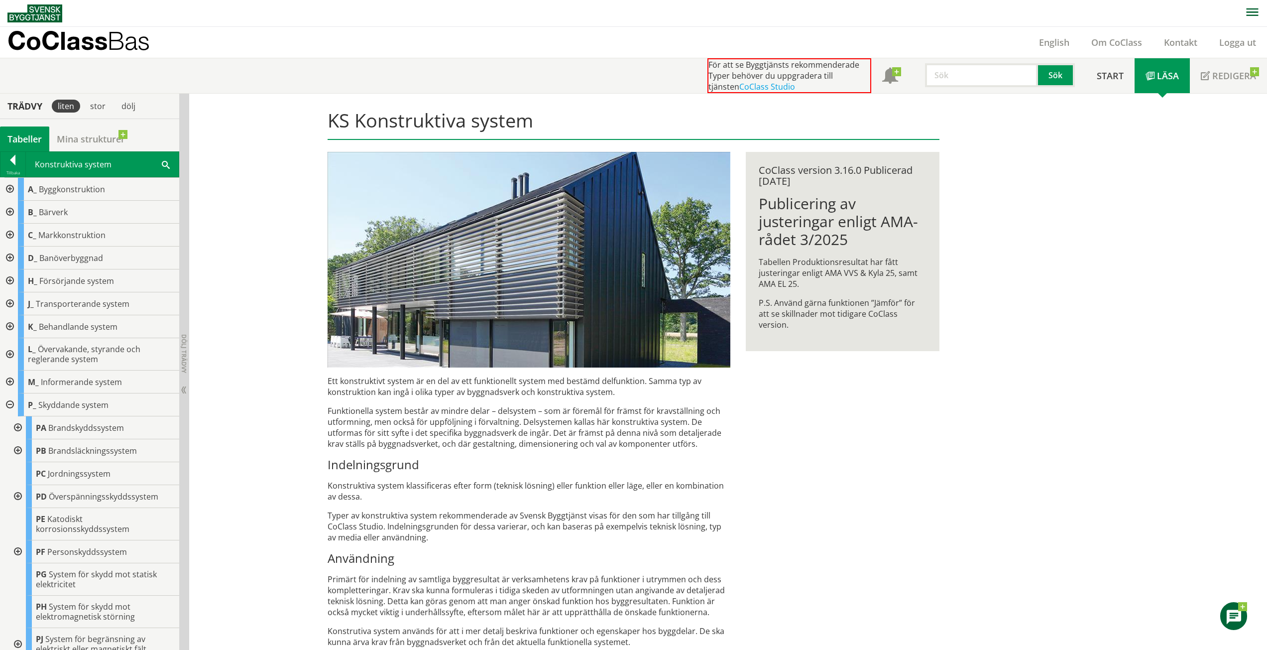
click at [9, 213] on div at bounding box center [9, 212] width 18 height 23
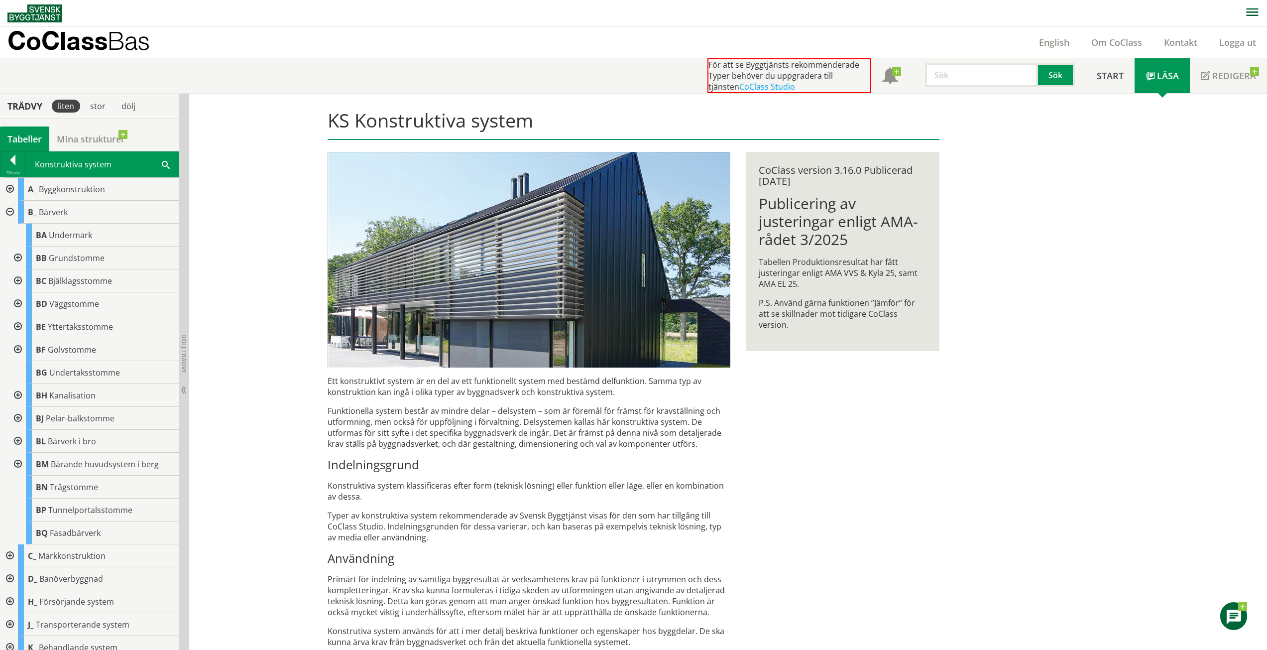
click at [19, 303] on div at bounding box center [17, 303] width 18 height 23
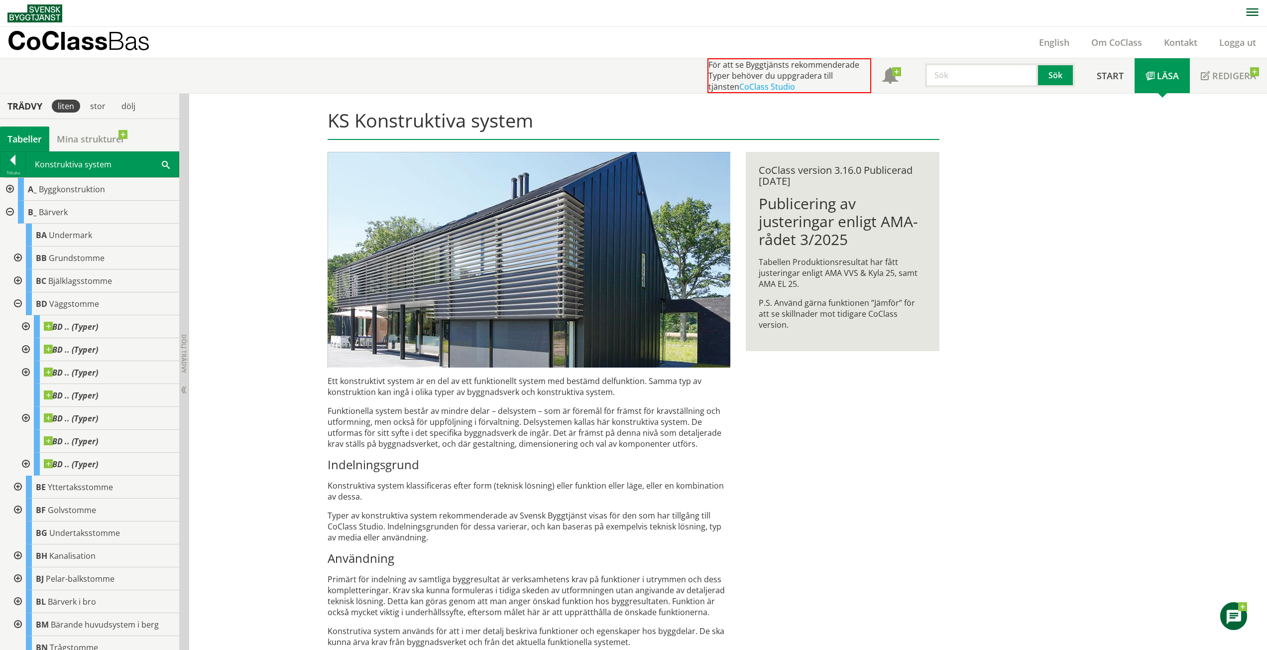
click at [19, 303] on div at bounding box center [17, 303] width 18 height 23
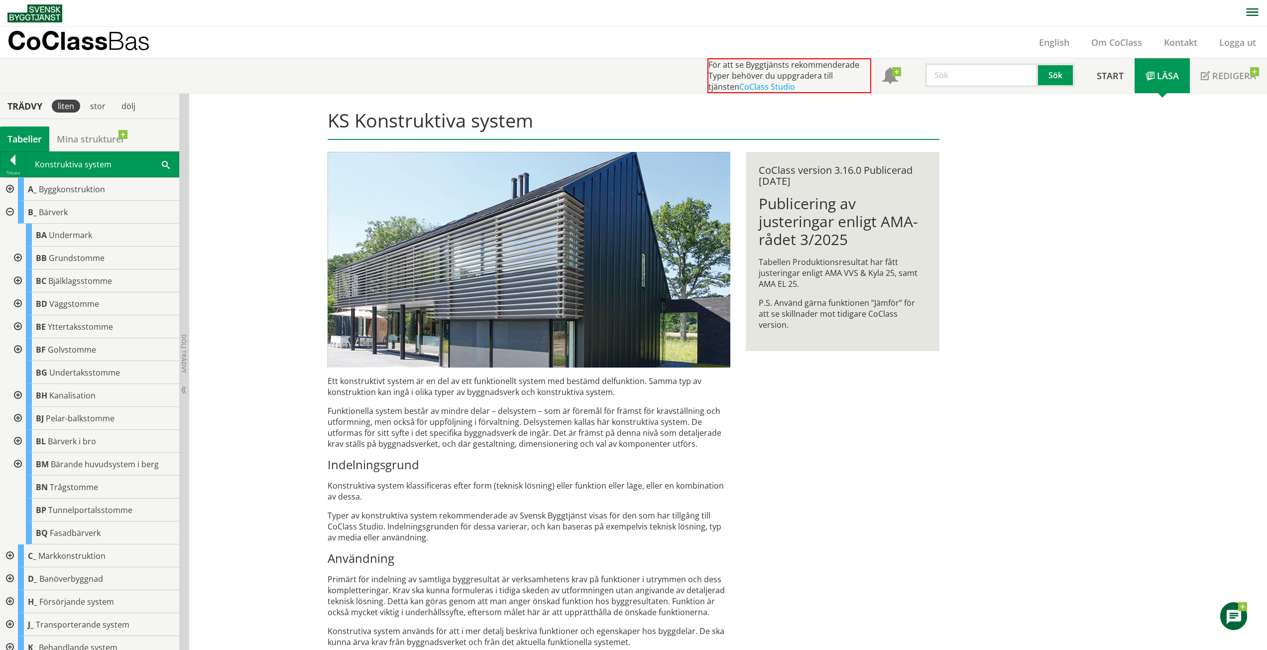
click at [6, 190] on div at bounding box center [9, 189] width 18 height 23
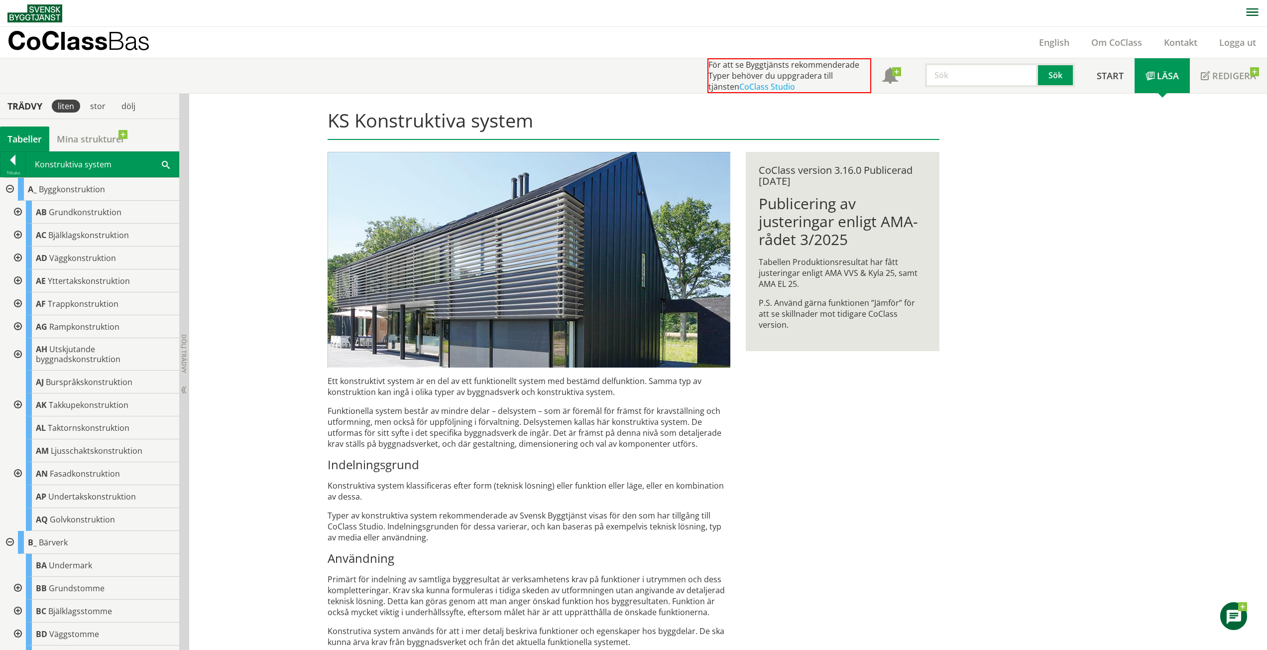
click at [16, 254] on div at bounding box center [17, 258] width 18 height 23
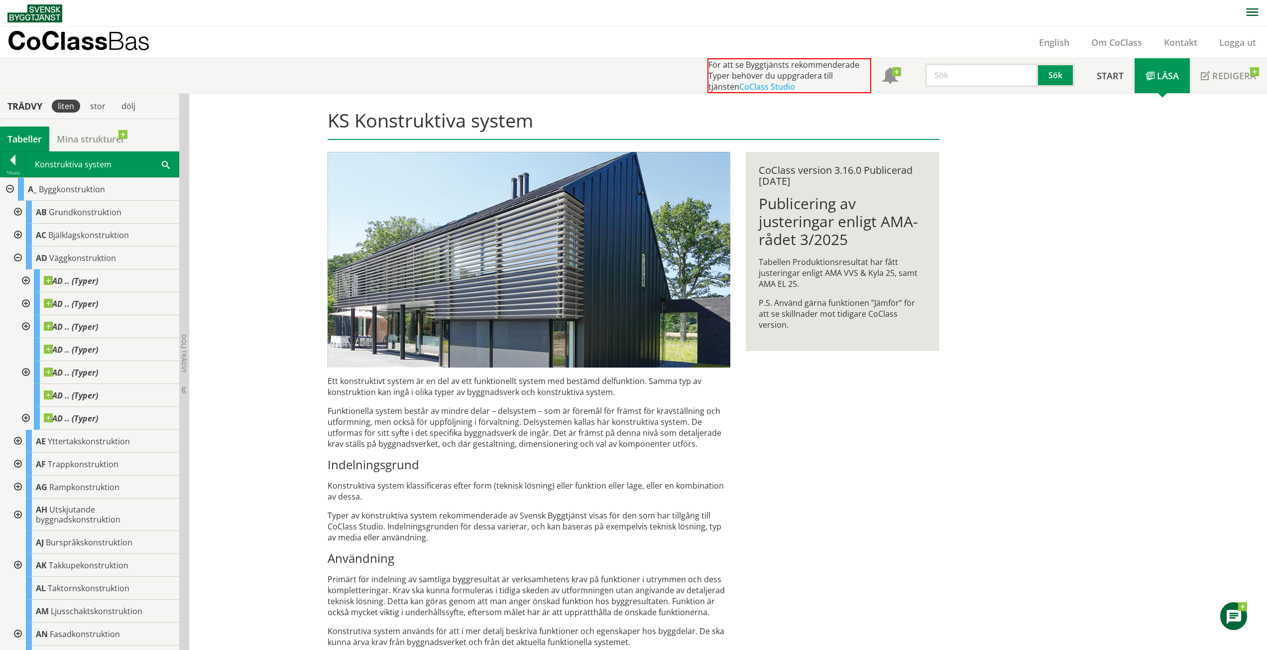
click at [19, 257] on div at bounding box center [17, 258] width 18 height 23
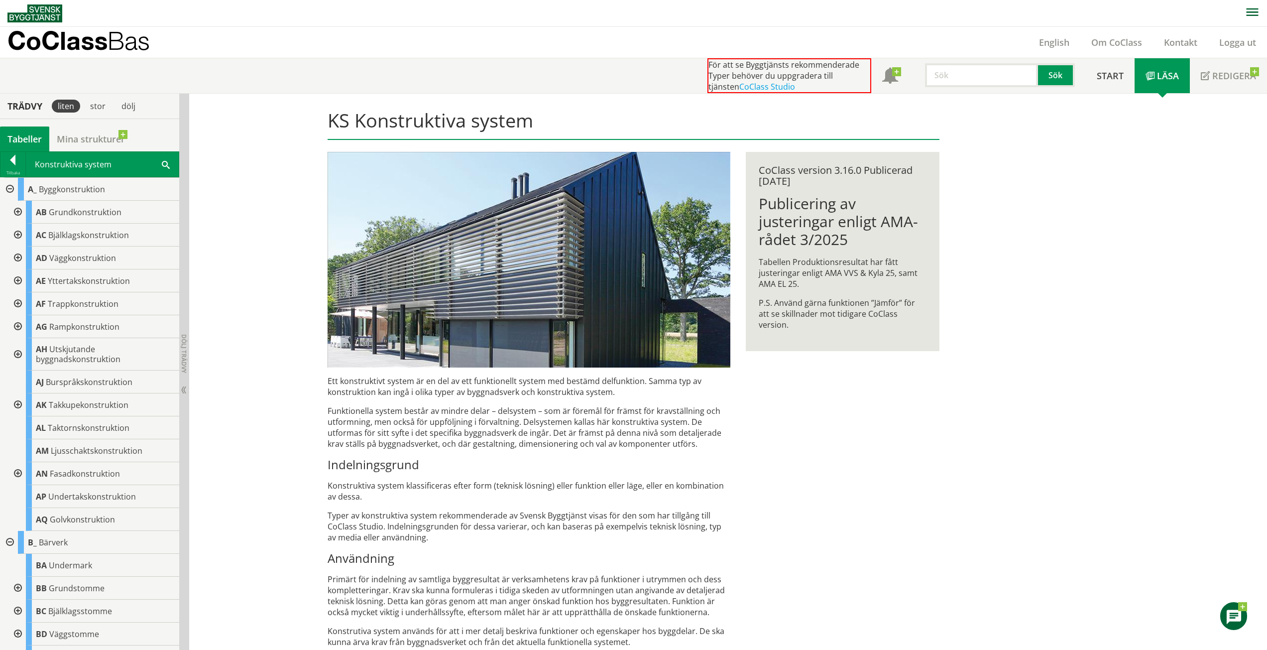
drag, startPoint x: 162, startPoint y: 164, endPoint x: 160, endPoint y: 159, distance: 5.4
click at [161, 162] on div "Konstruktiva system Sök" at bounding box center [102, 164] width 153 height 25
click at [164, 165] on span at bounding box center [166, 164] width 8 height 10
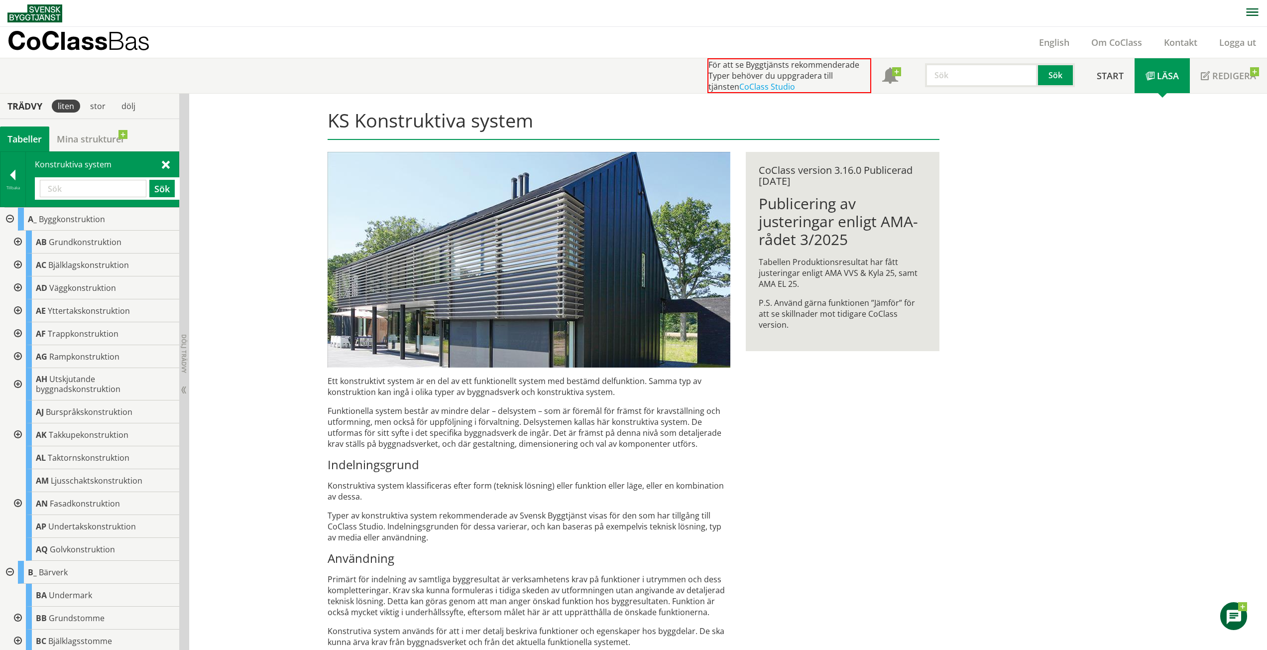
click at [18, 289] on div at bounding box center [17, 287] width 18 height 23
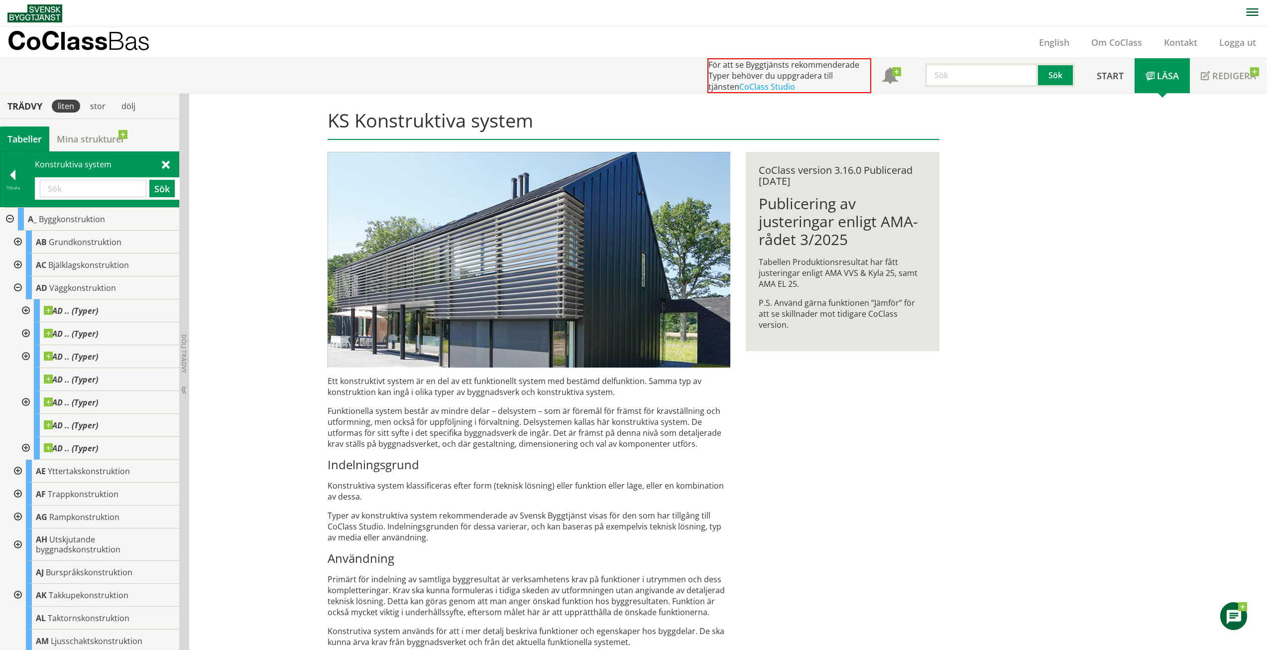
click at [22, 307] on div at bounding box center [25, 310] width 18 height 23
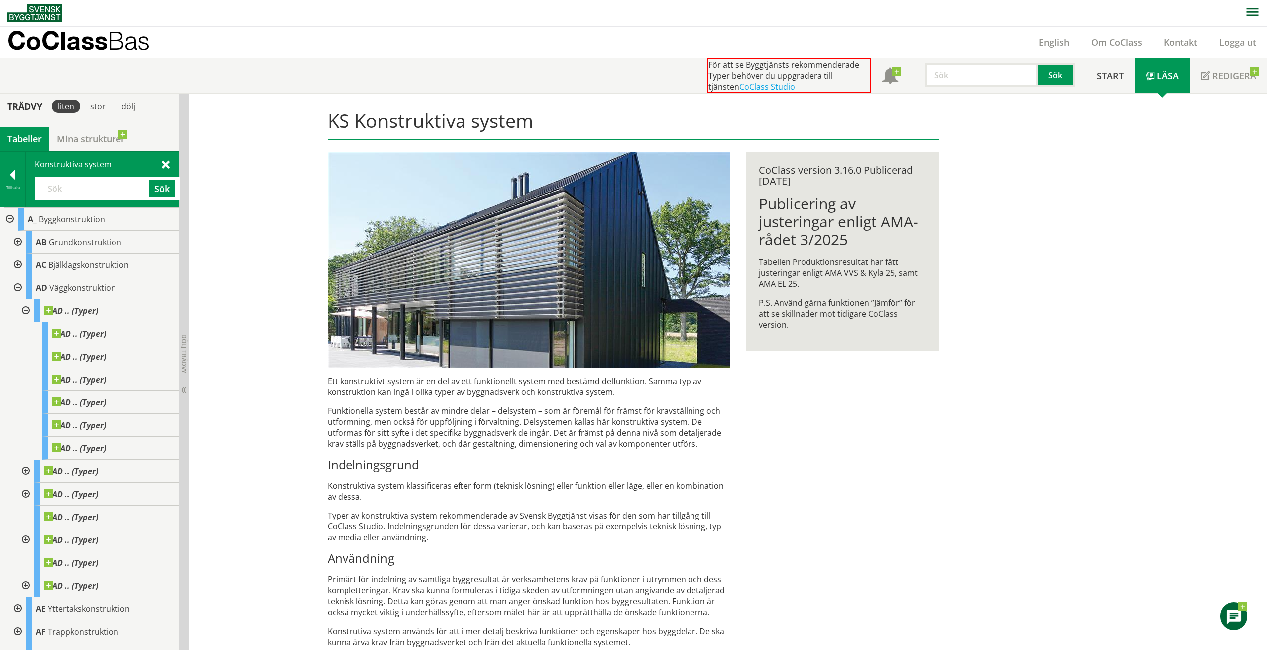
click at [22, 308] on div at bounding box center [25, 310] width 18 height 23
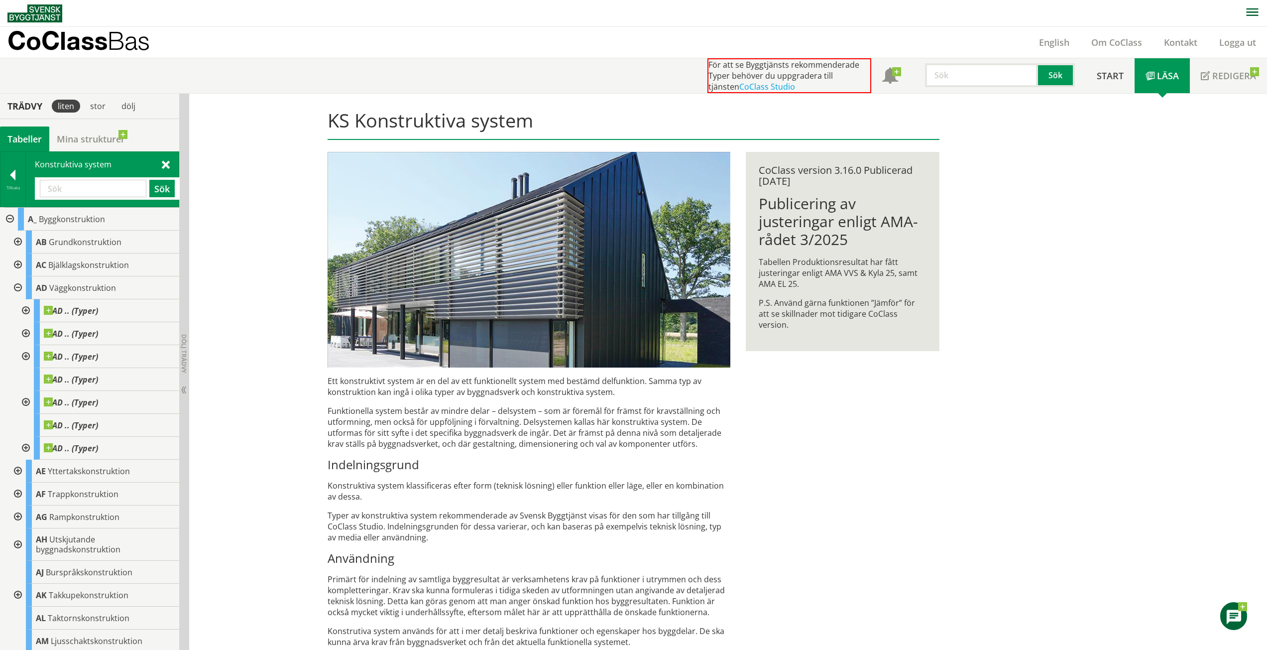
click at [28, 309] on div at bounding box center [25, 310] width 18 height 23
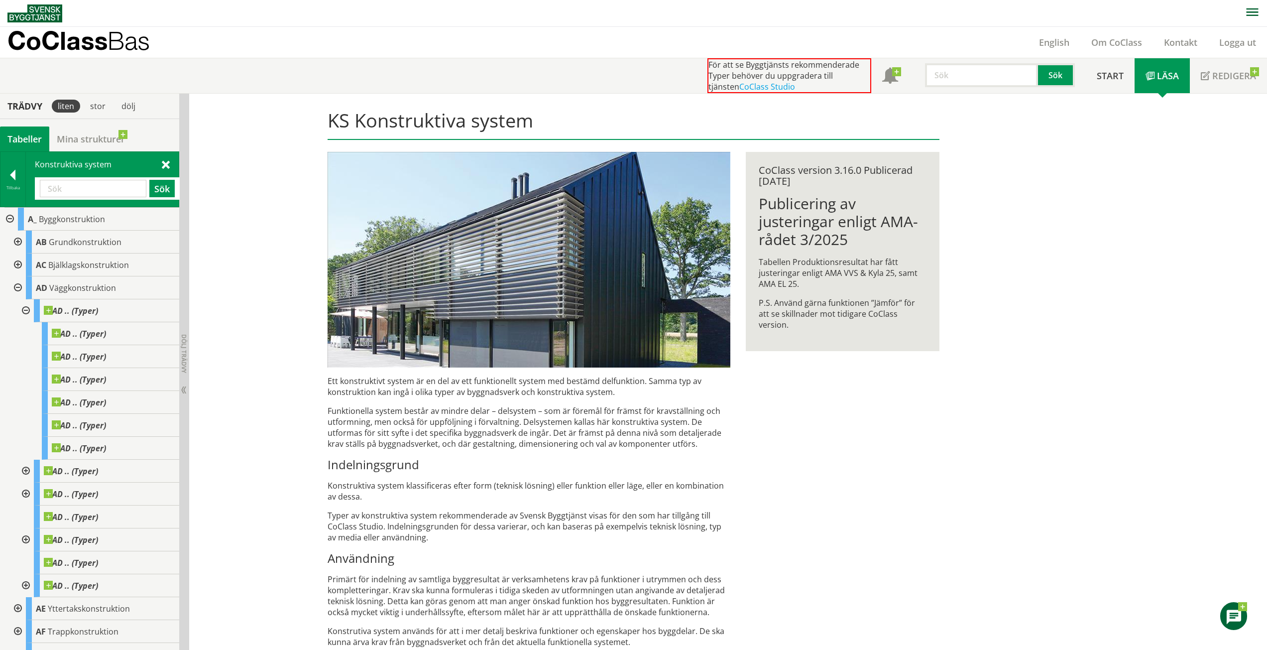
click at [28, 309] on div at bounding box center [25, 310] width 18 height 23
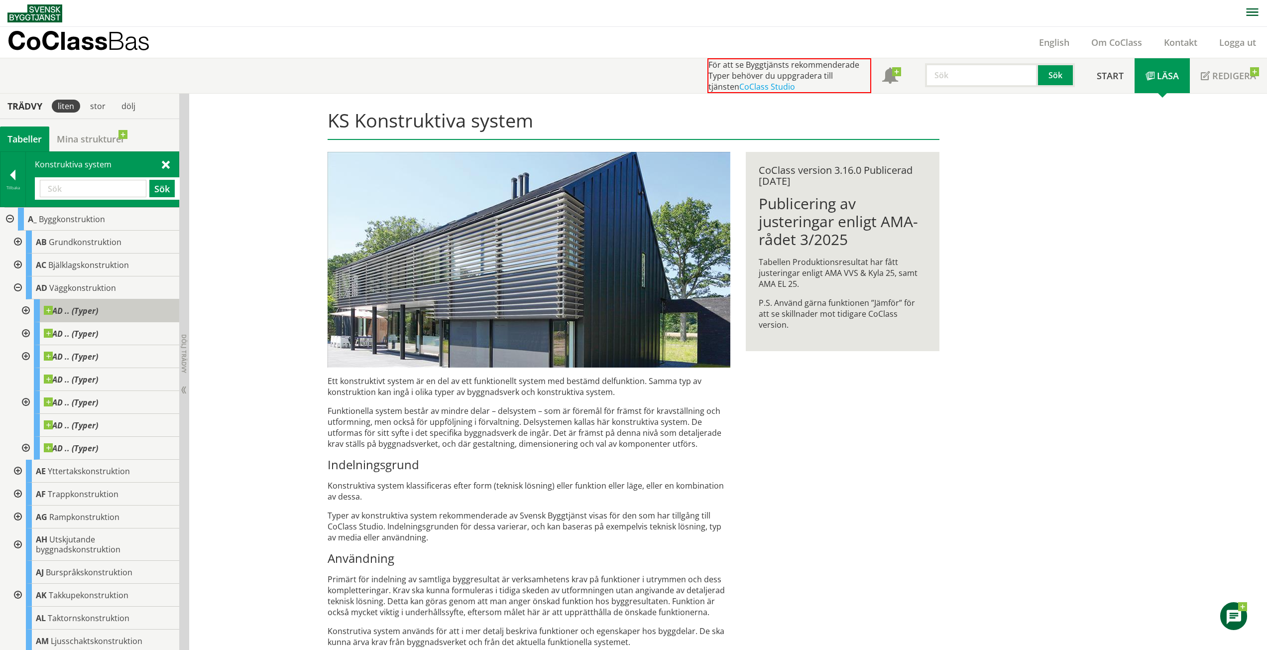
click at [57, 308] on span "AD .. (Typer)" at bounding box center [71, 311] width 54 height 10
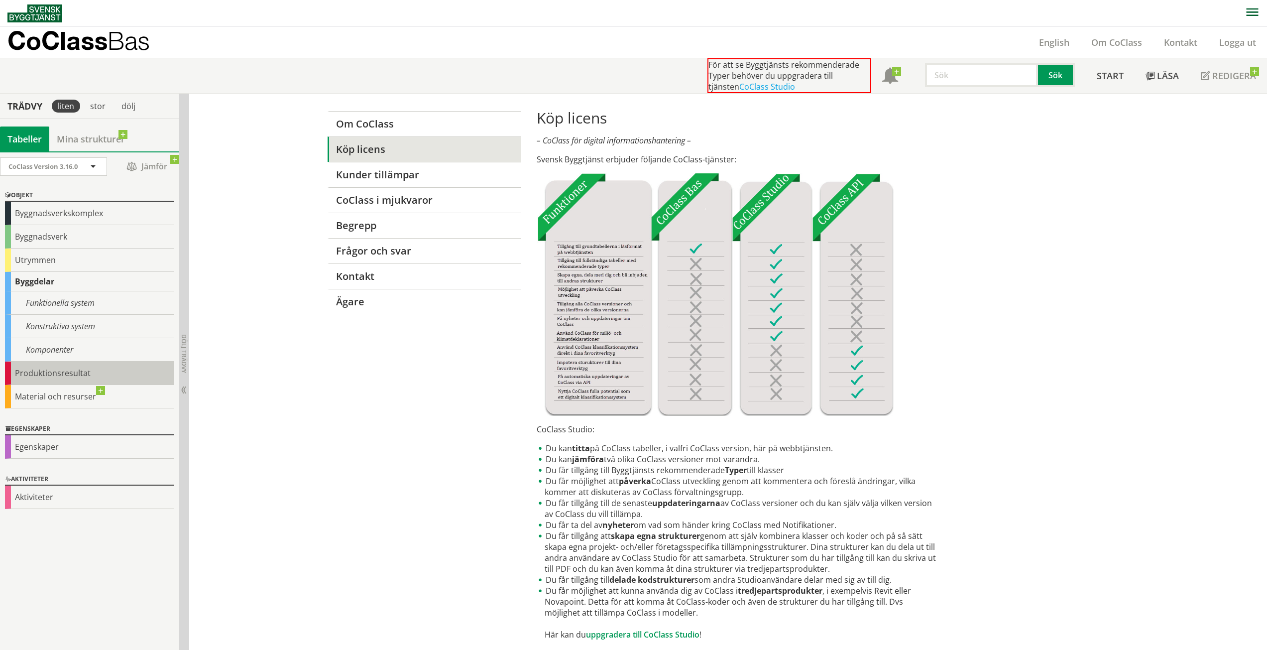
click at [54, 375] on div "Produktionsresultat" at bounding box center [89, 373] width 169 height 23
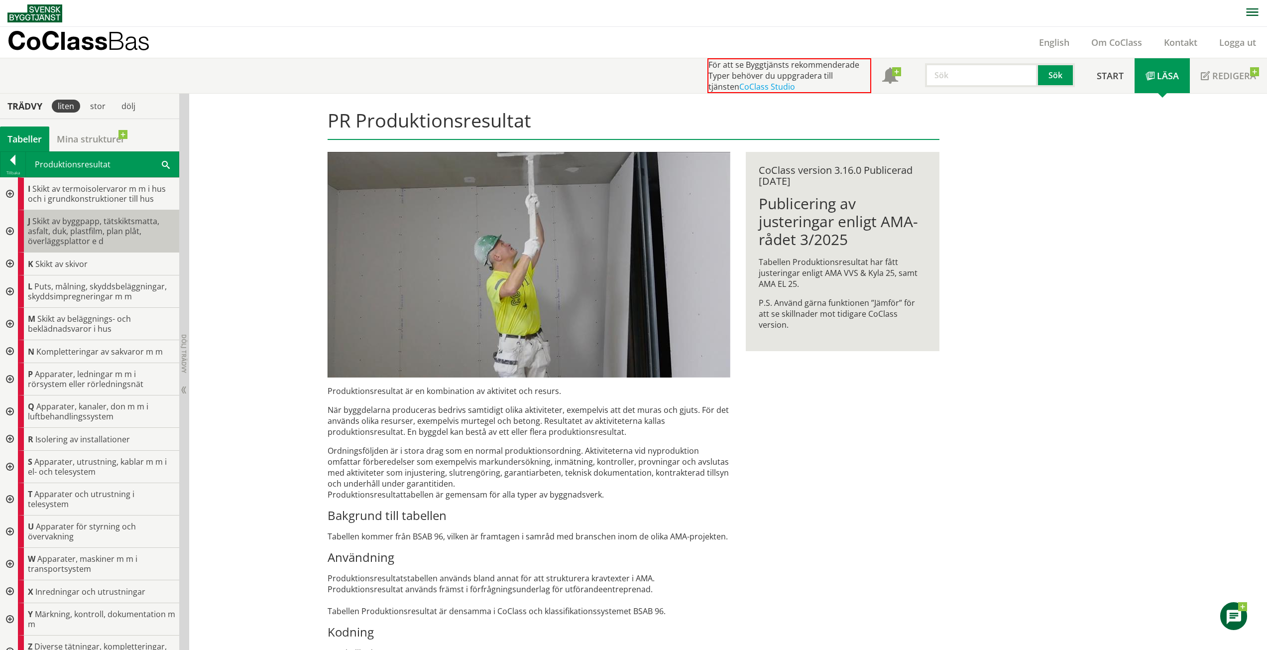
scroll to position [226, 0]
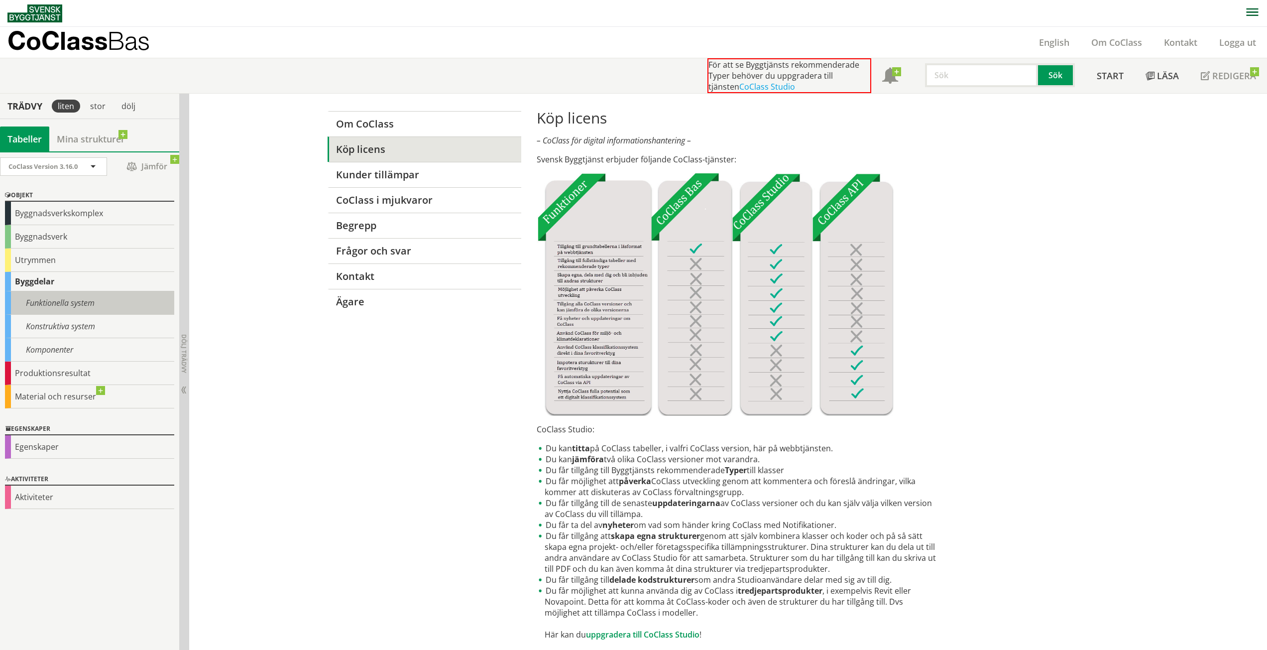
click at [66, 298] on div "Funktionella system" at bounding box center [89, 302] width 169 height 23
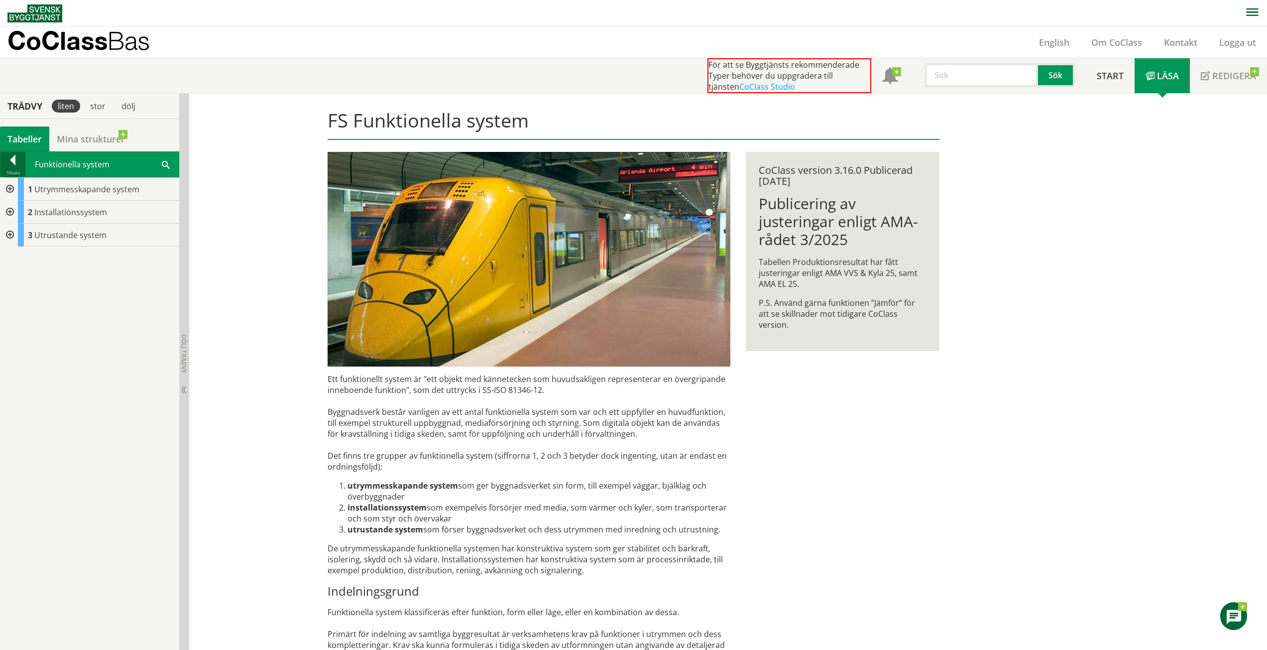
click at [13, 160] on div at bounding box center [12, 162] width 25 height 14
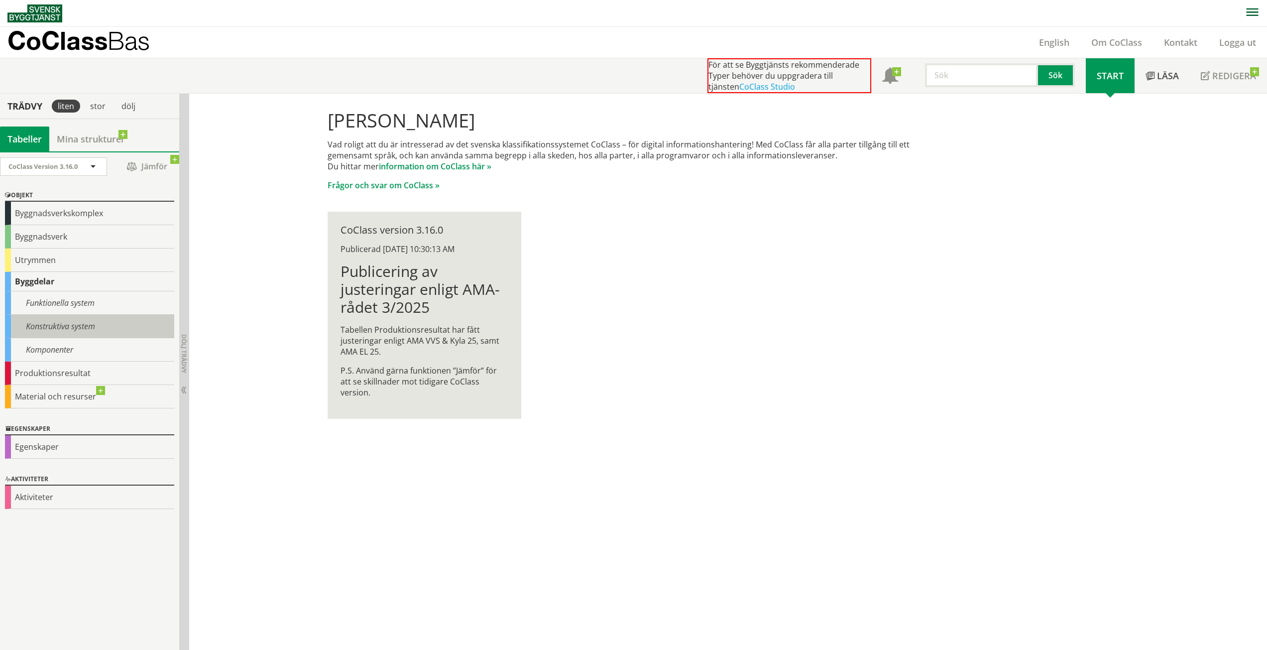
click at [31, 324] on div "Konstruktiva system" at bounding box center [89, 326] width 169 height 23
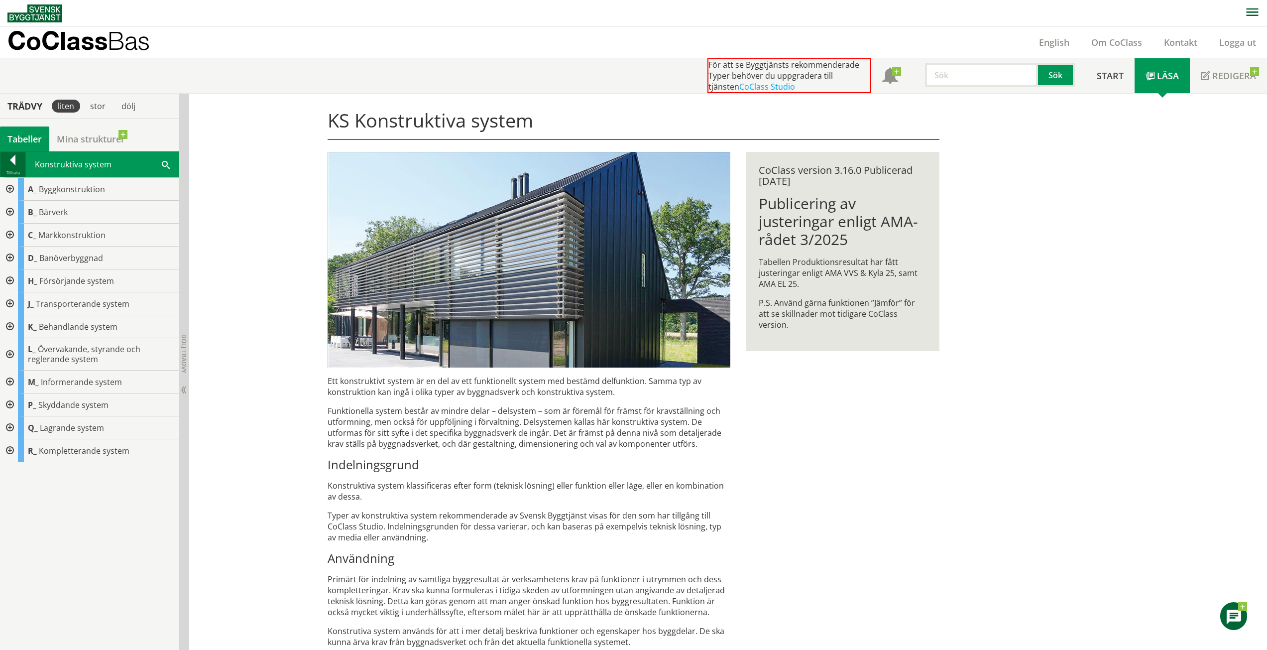
click at [8, 162] on div at bounding box center [12, 162] width 25 height 14
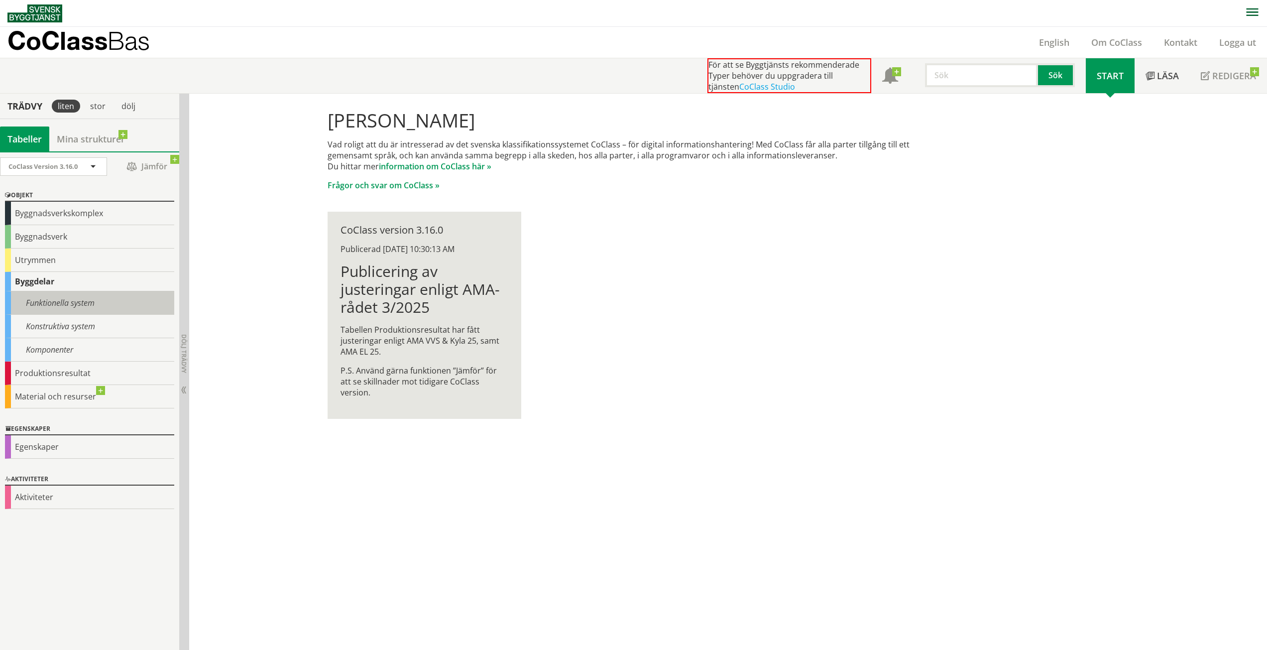
click at [48, 307] on div "Funktionella system" at bounding box center [89, 302] width 169 height 23
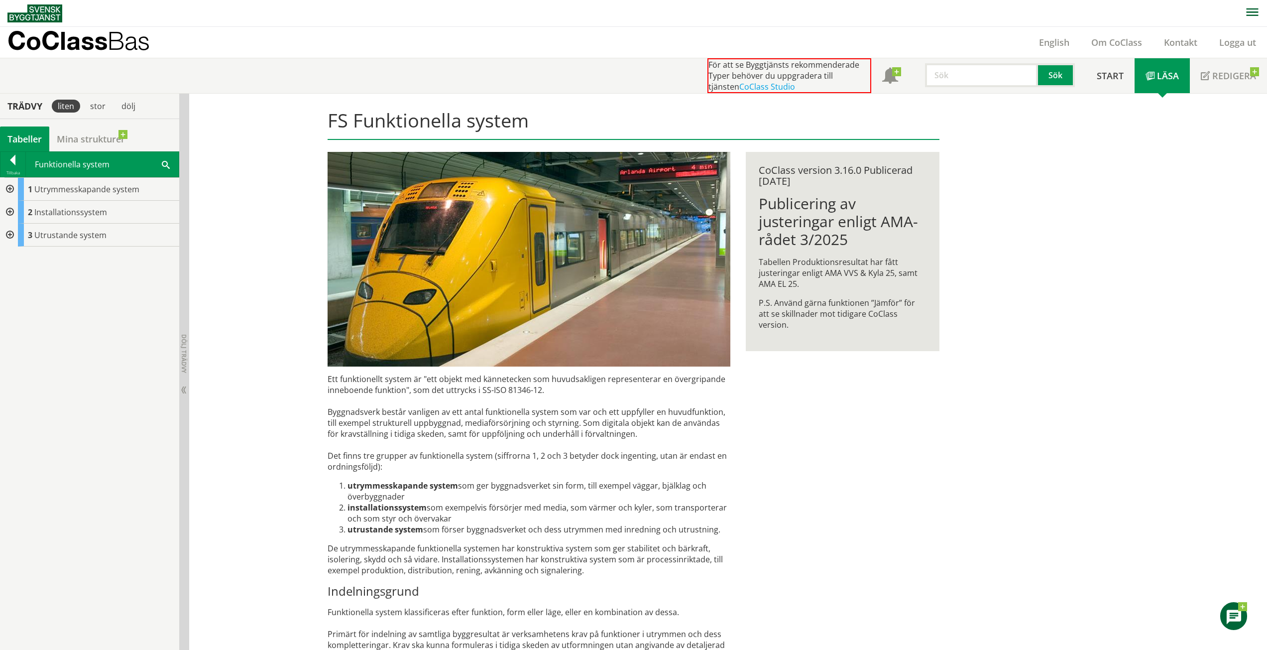
click at [9, 184] on div at bounding box center [9, 189] width 18 height 23
click at [13, 210] on div at bounding box center [17, 212] width 18 height 23
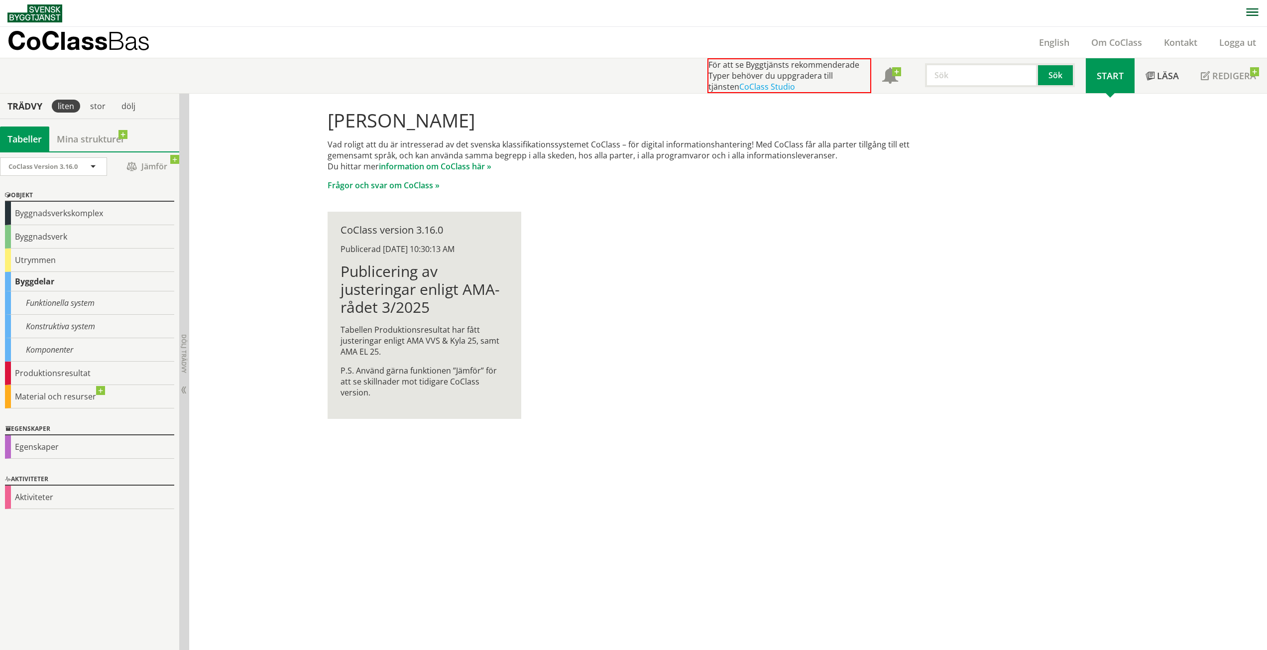
click at [21, 2] on link at bounding box center [37, 13] width 60 height 26
click at [40, 323] on div "Konstruktiva system" at bounding box center [89, 326] width 169 height 23
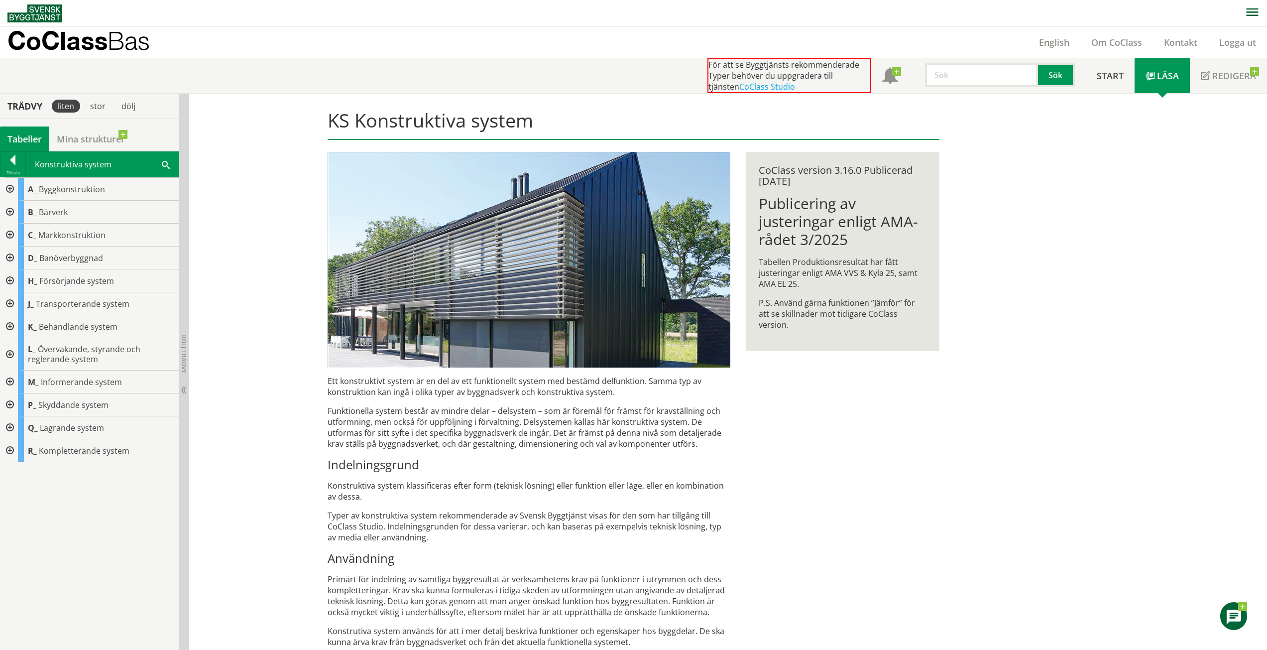
click at [14, 187] on div at bounding box center [9, 189] width 18 height 23
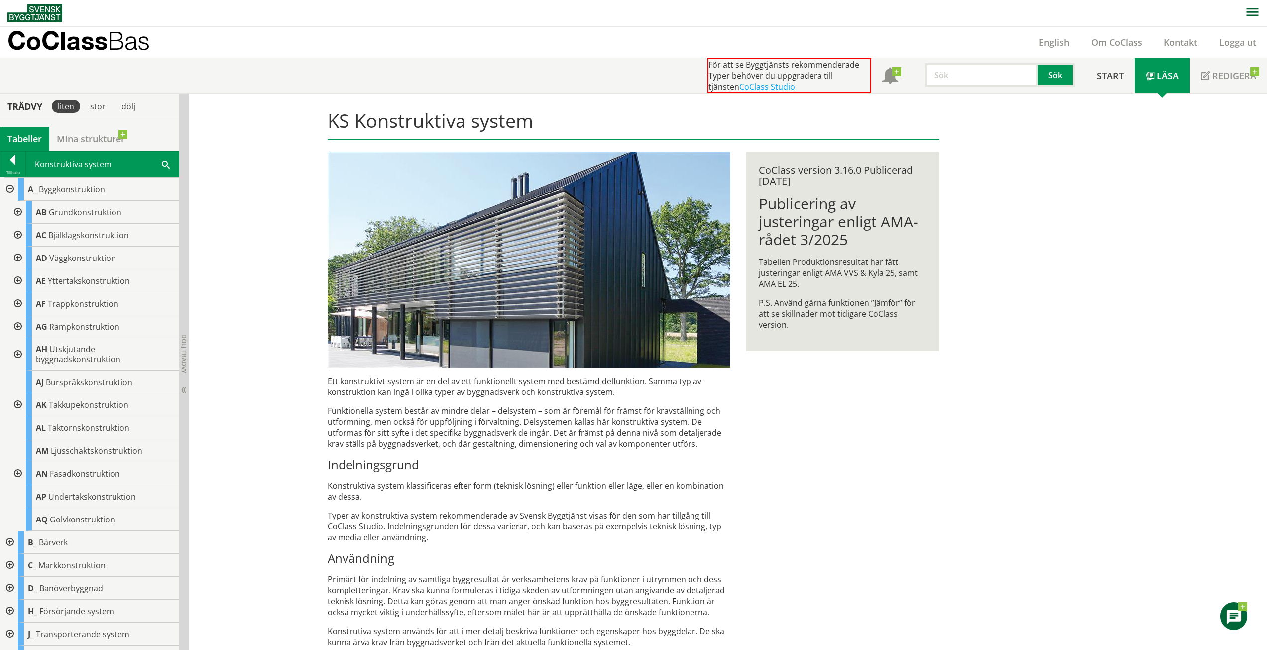
click at [406, 471] on h3 "Indelningsgrund" at bounding box center [529, 464] width 403 height 15
